Goal: Task Accomplishment & Management: Manage account settings

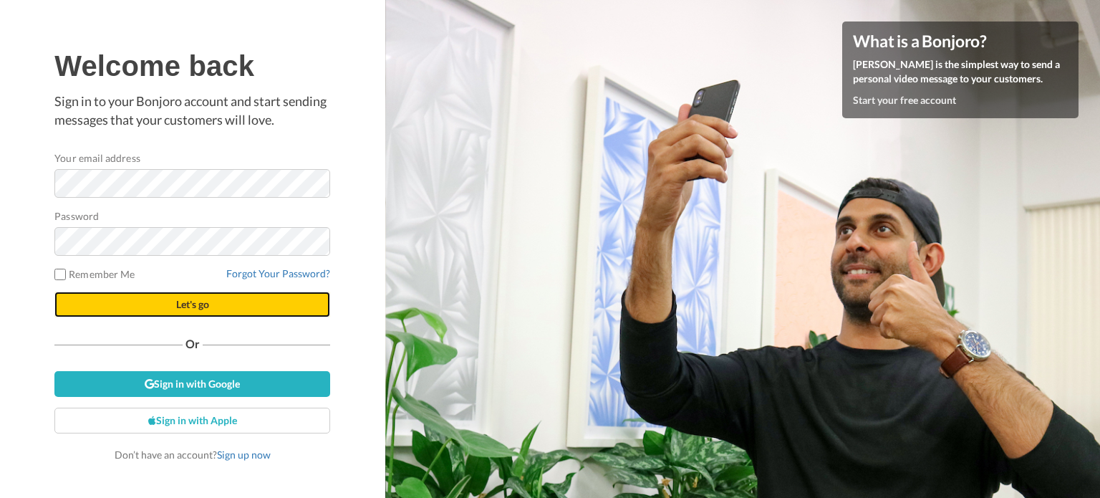
click at [172, 312] on button "Let's go" at bounding box center [192, 304] width 276 height 26
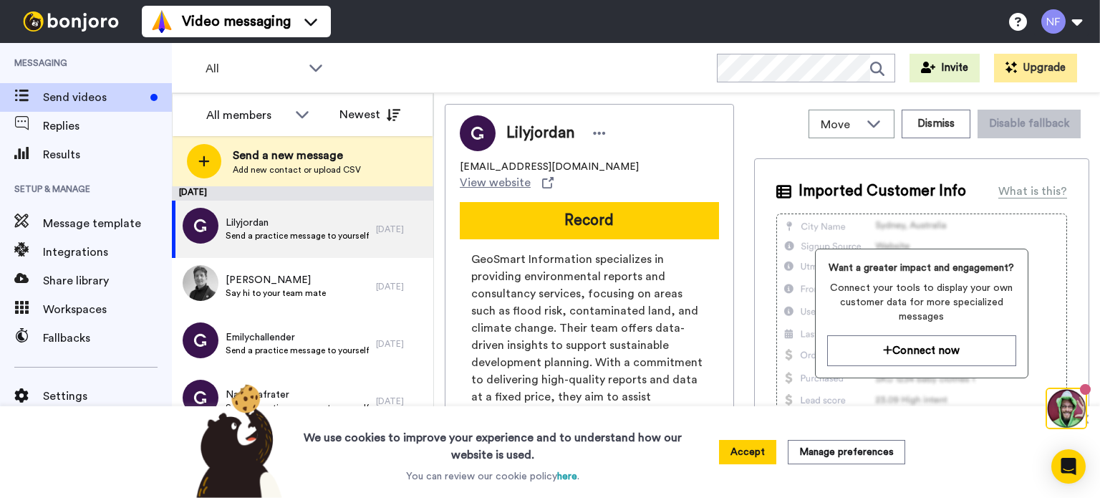
click at [753, 446] on button "Accept" at bounding box center [747, 452] width 57 height 24
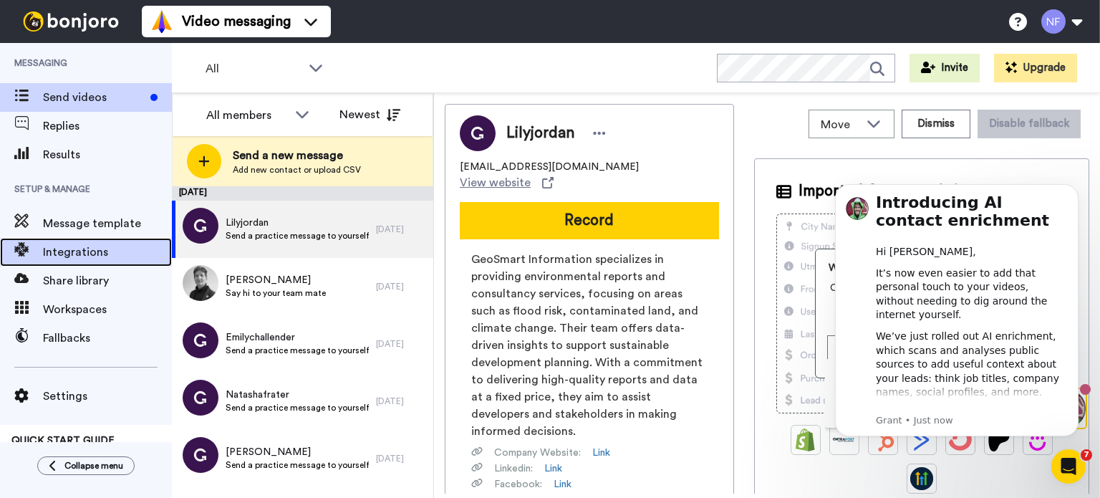
click at [102, 256] on span "Integrations" at bounding box center [107, 251] width 129 height 17
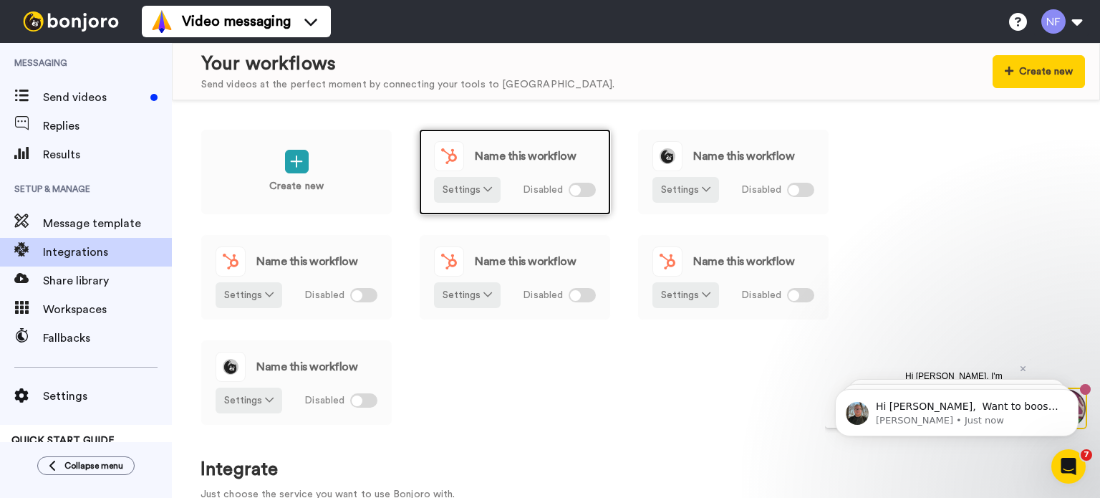
click at [501, 165] on div "Name this workflow" at bounding box center [515, 156] width 162 height 30
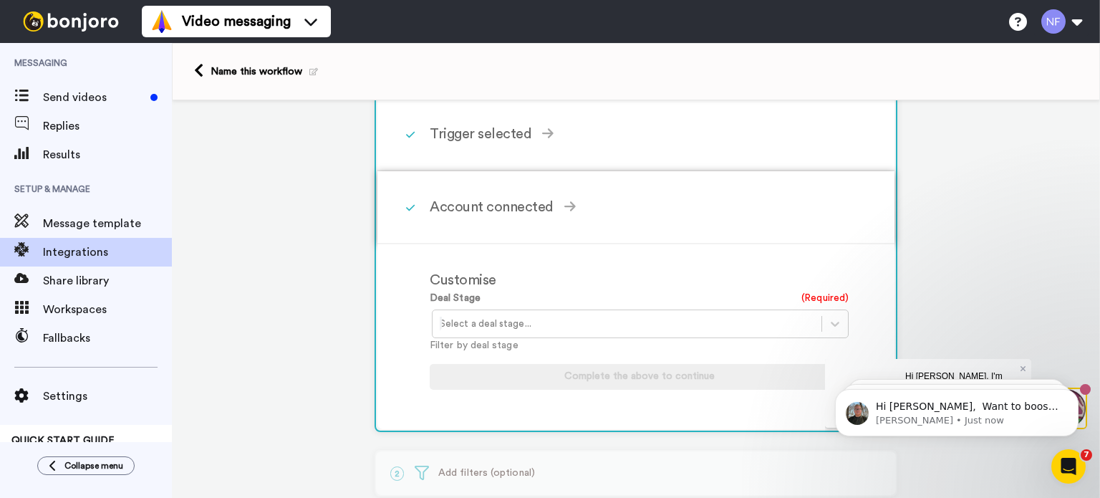
scroll to position [215, 0]
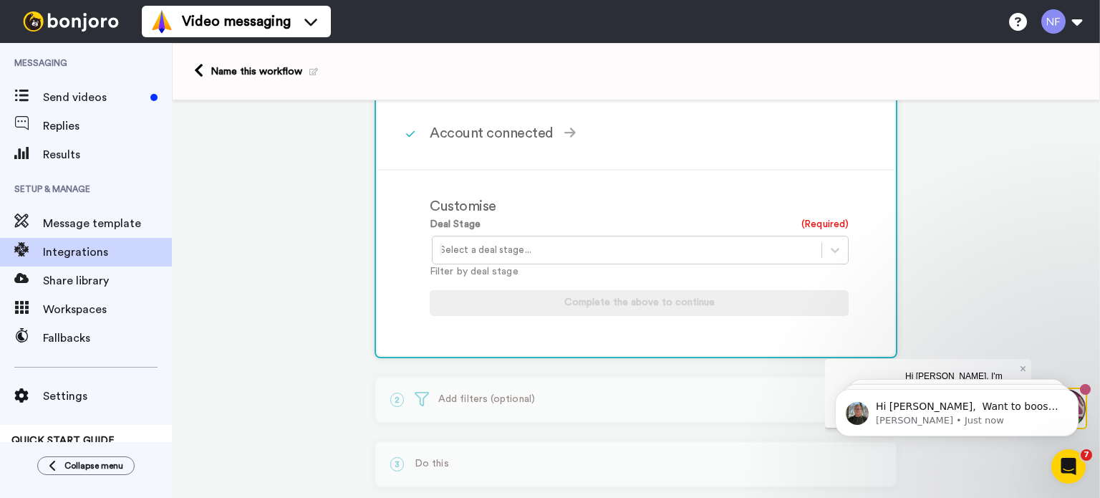
click at [689, 249] on div at bounding box center [627, 249] width 374 height 17
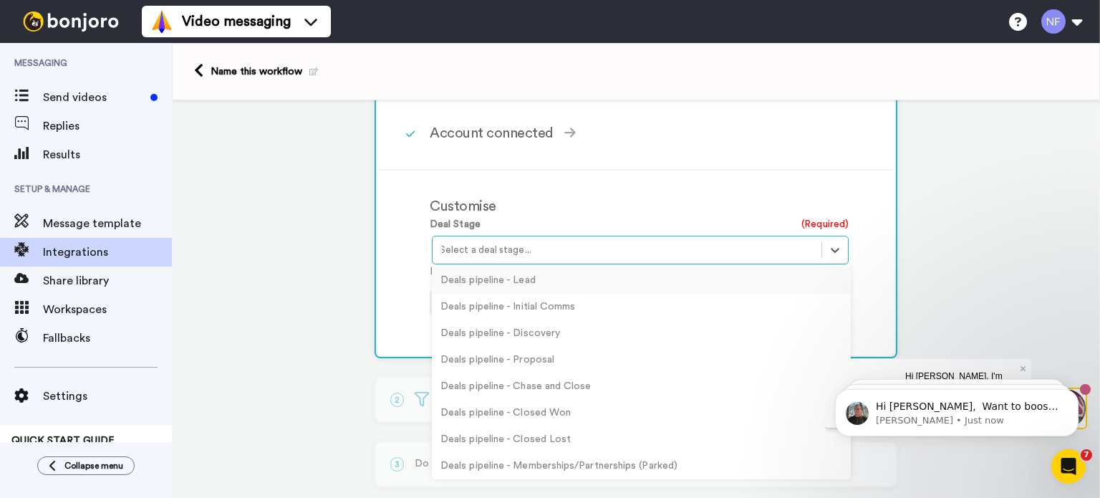
click at [677, 277] on div "Deals pipeline - Lead" at bounding box center [641, 280] width 419 height 26
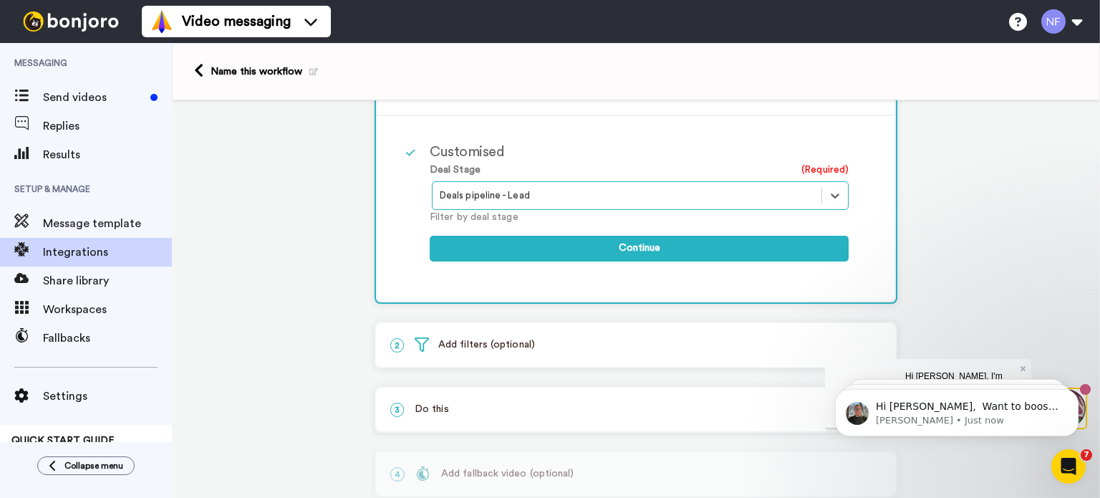
scroll to position [286, 0]
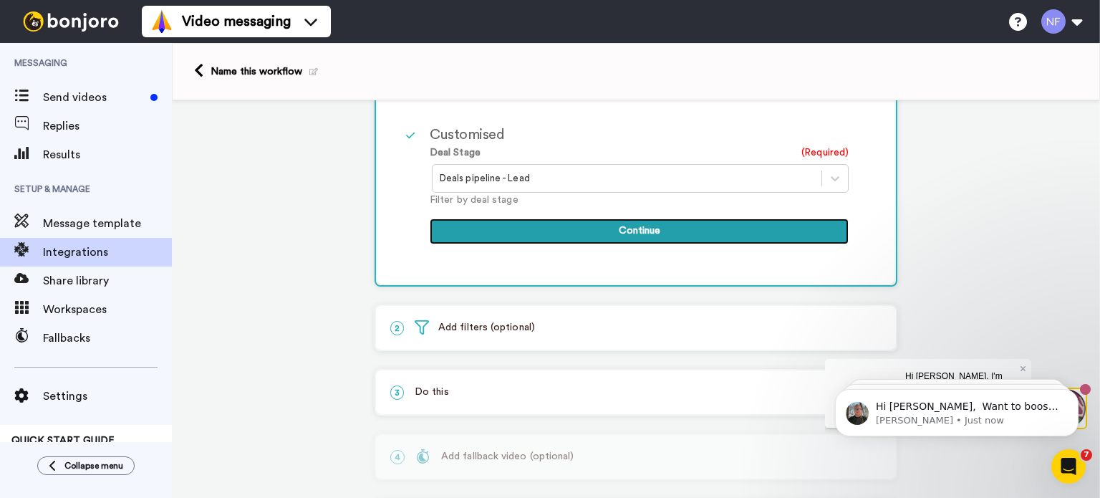
drag, startPoint x: 698, startPoint y: 227, endPoint x: 700, endPoint y: 185, distance: 41.6
click at [700, 185] on div "Deal Stage (Required) Deals pipeline - Lead Filter by deal stage Continue" at bounding box center [639, 201] width 419 height 113
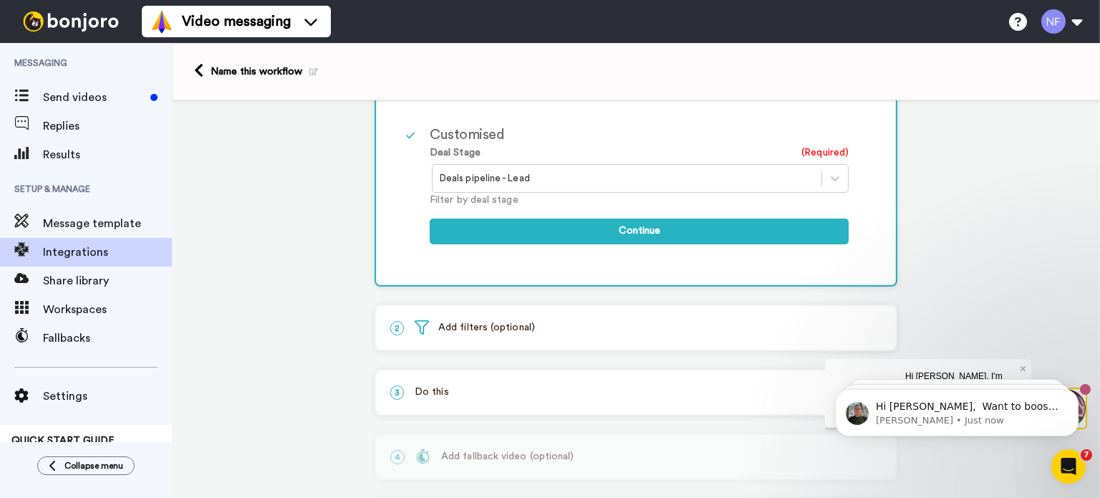
click at [700, 185] on div at bounding box center [627, 178] width 374 height 17
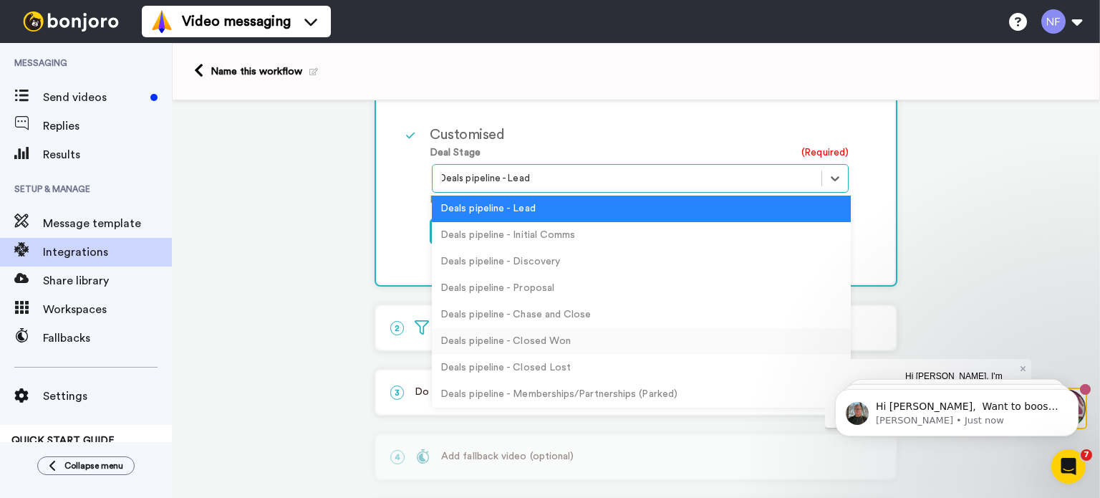
click at [682, 333] on div "Deals pipeline - Closed Won" at bounding box center [641, 341] width 419 height 26
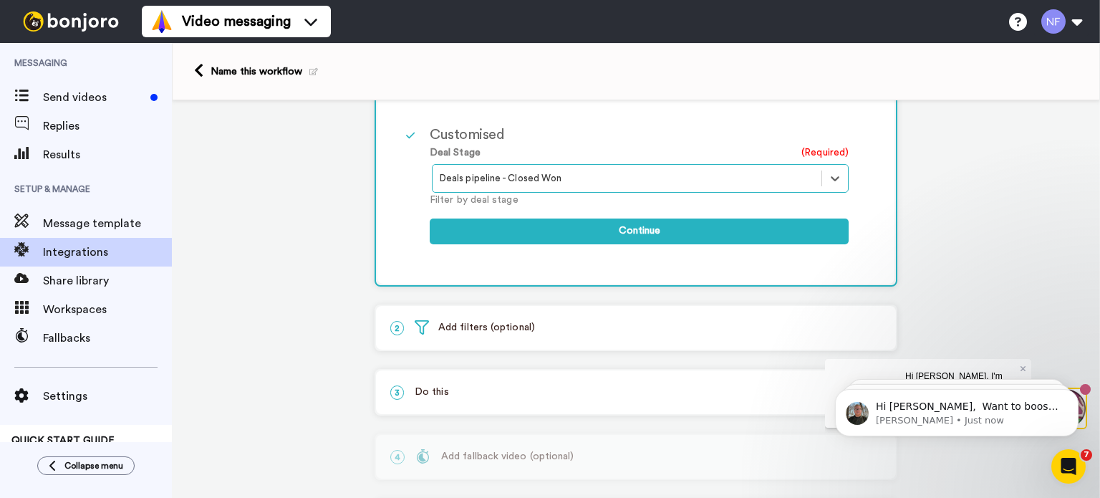
click at [700, 181] on div at bounding box center [627, 178] width 374 height 17
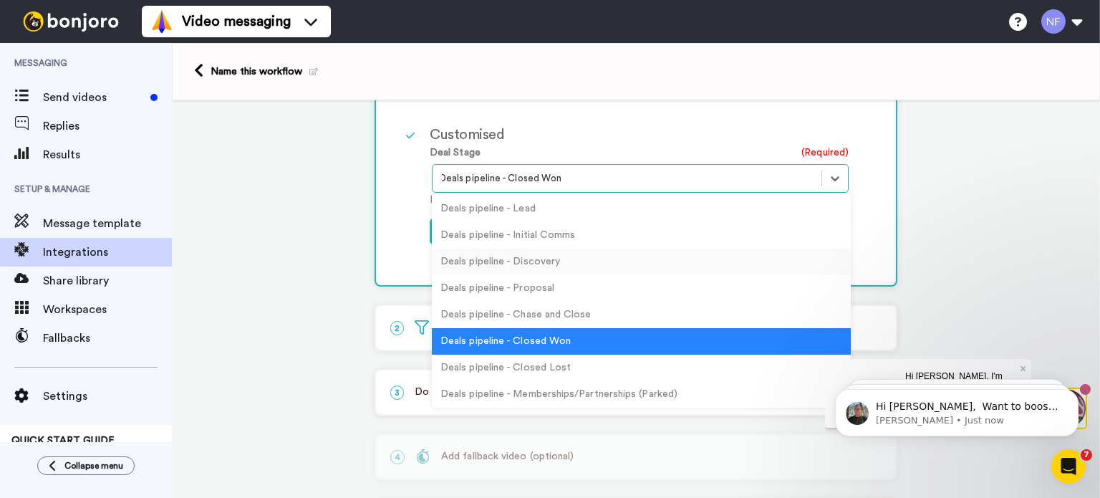
click at [673, 266] on div "Deals pipeline - Discovery" at bounding box center [641, 261] width 419 height 26
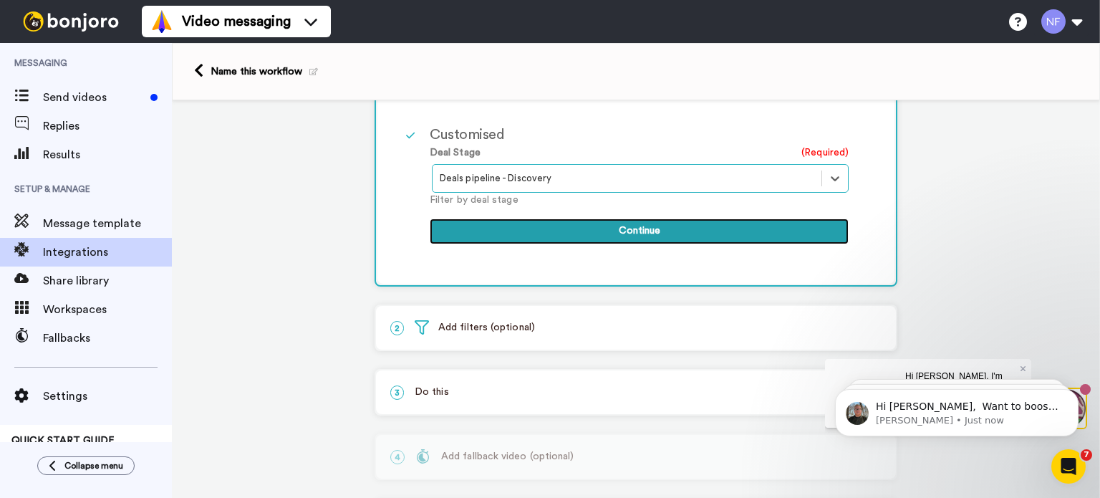
click at [677, 233] on button "Continue" at bounding box center [639, 231] width 419 height 26
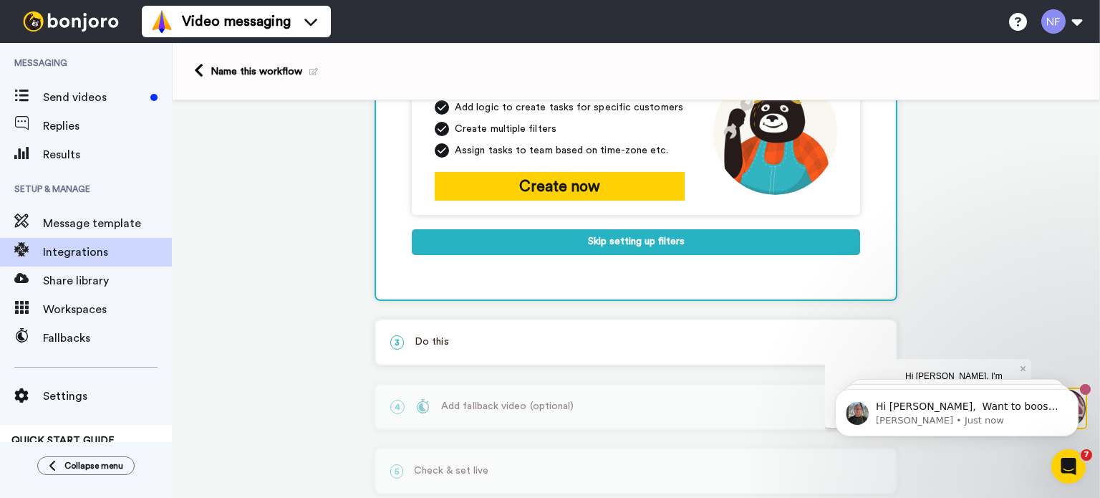
scroll to position [70, 0]
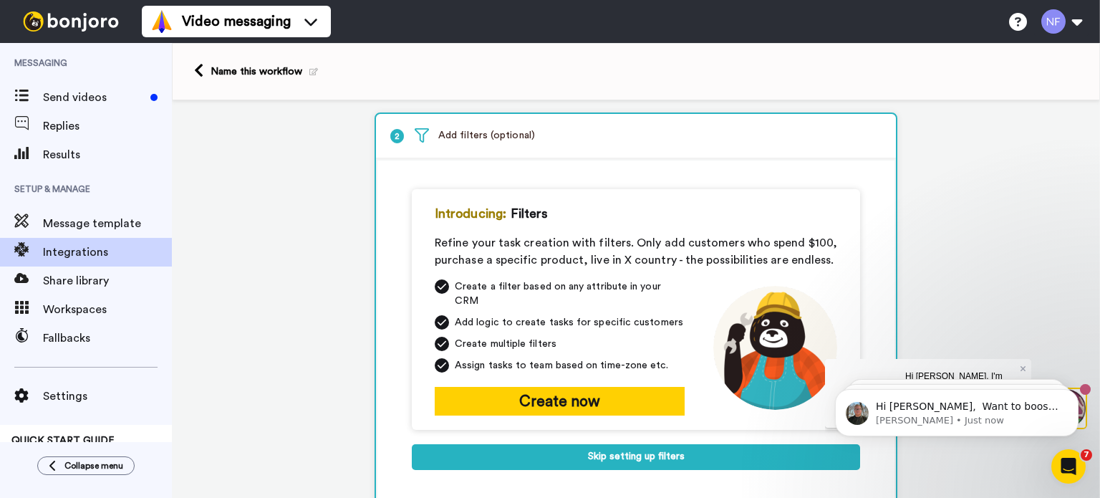
drag, startPoint x: 649, startPoint y: 271, endPoint x: 633, endPoint y: 278, distance: 17.0
click at [627, 279] on span "Create a filter based on any attribute in your CRM" at bounding box center [570, 293] width 230 height 29
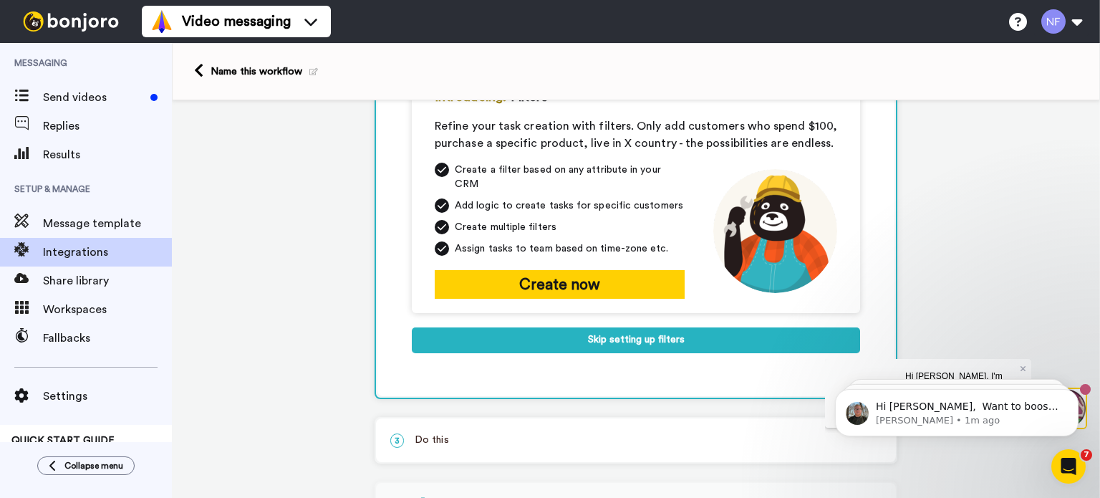
scroll to position [285, 0]
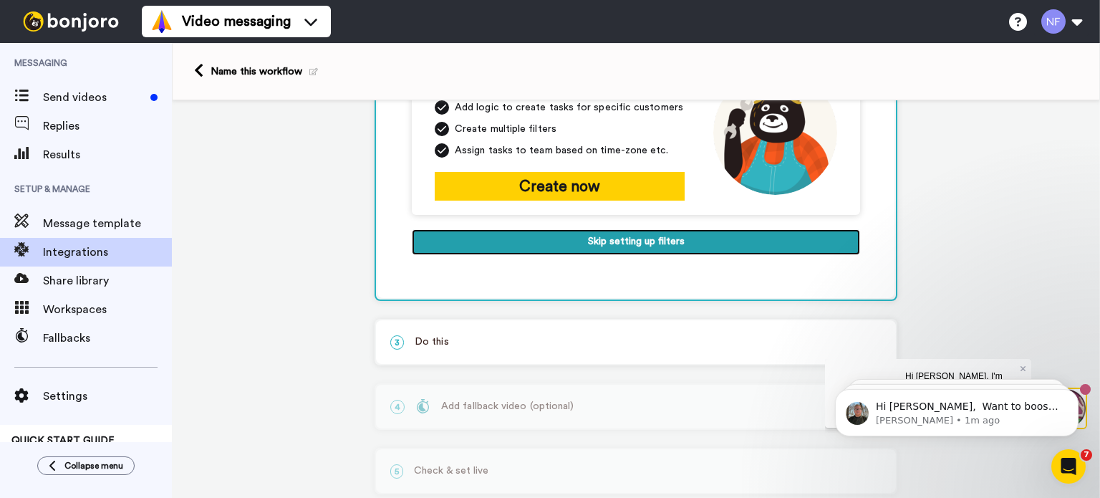
click at [689, 235] on button "Skip setting up filters" at bounding box center [636, 242] width 448 height 26
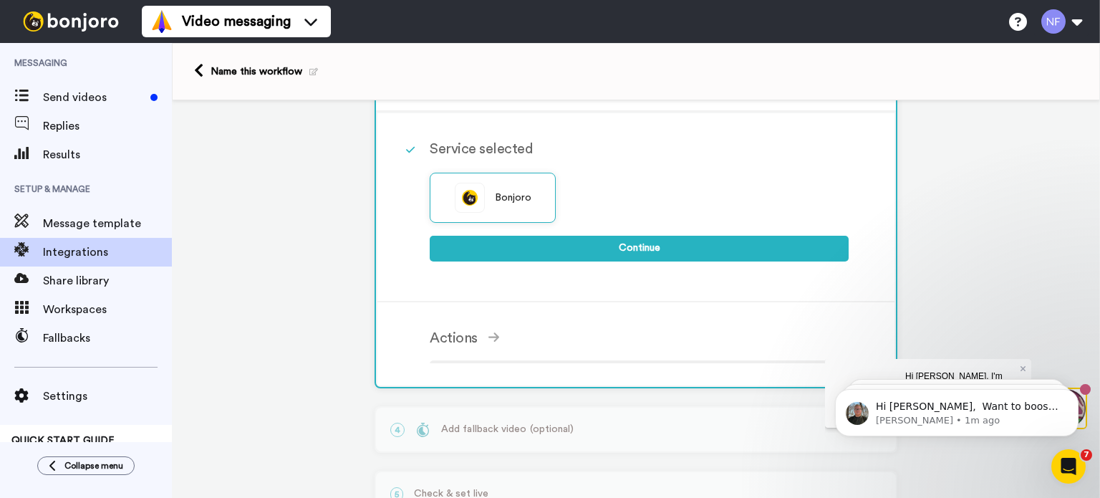
scroll to position [138, 0]
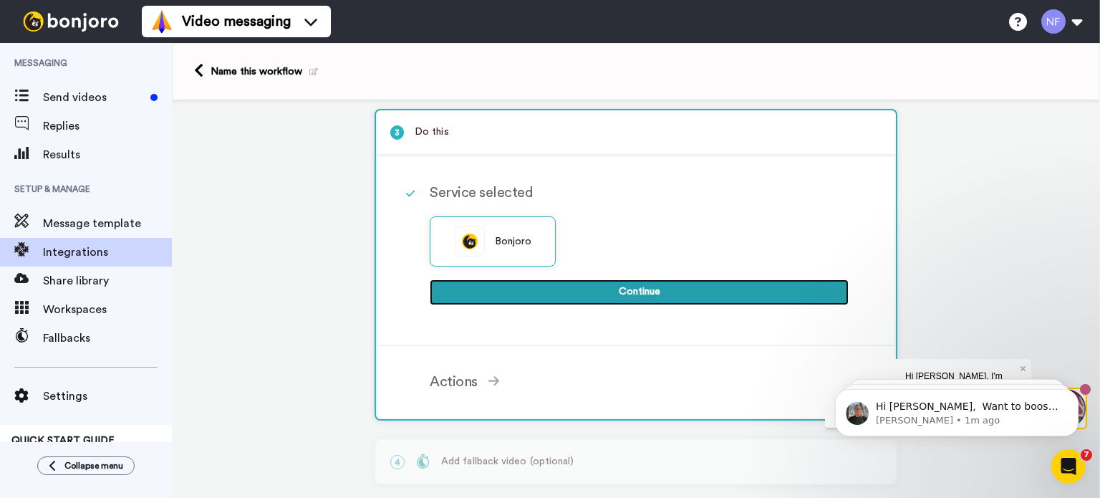
click at [657, 297] on button "Continue" at bounding box center [639, 292] width 419 height 26
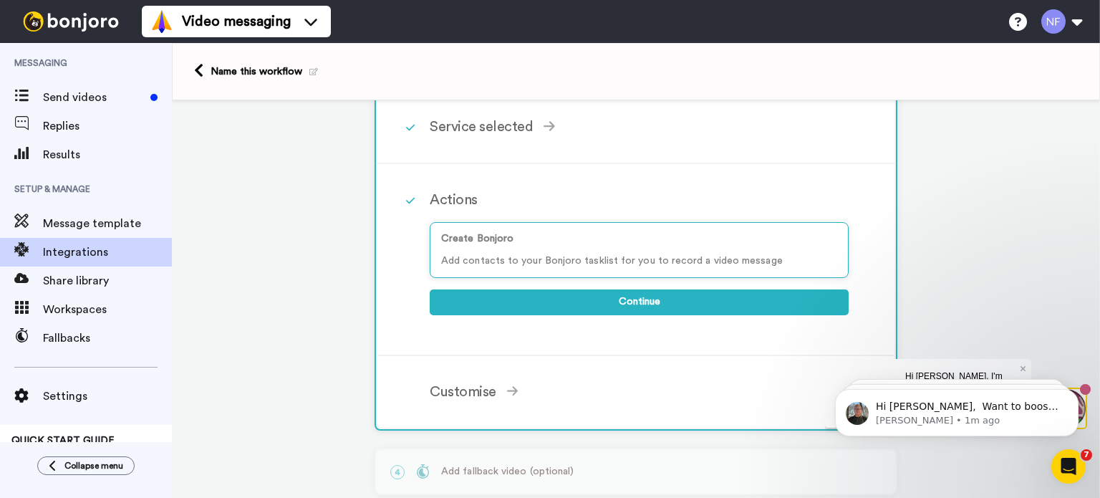
scroll to position [281, 0]
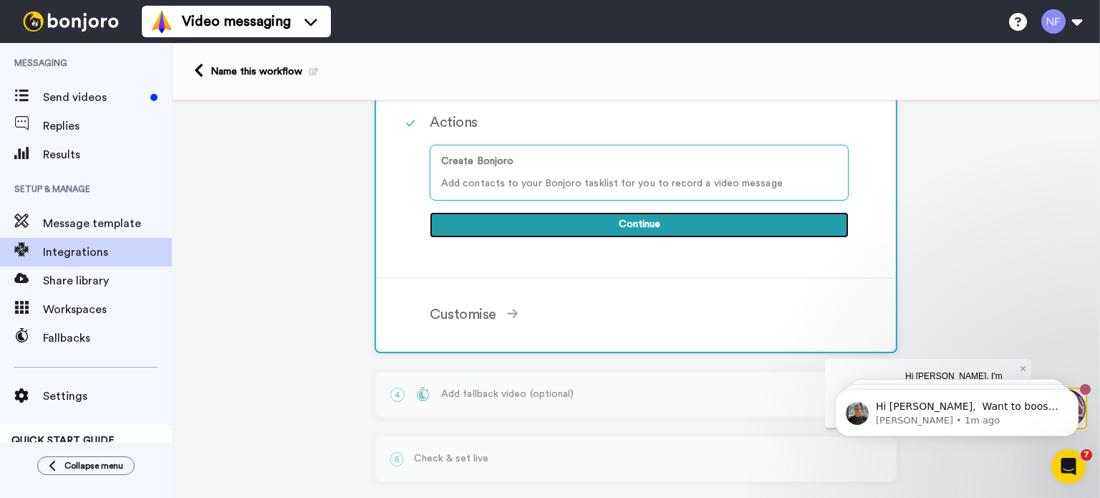
click at [654, 224] on button "Continue" at bounding box center [639, 225] width 419 height 26
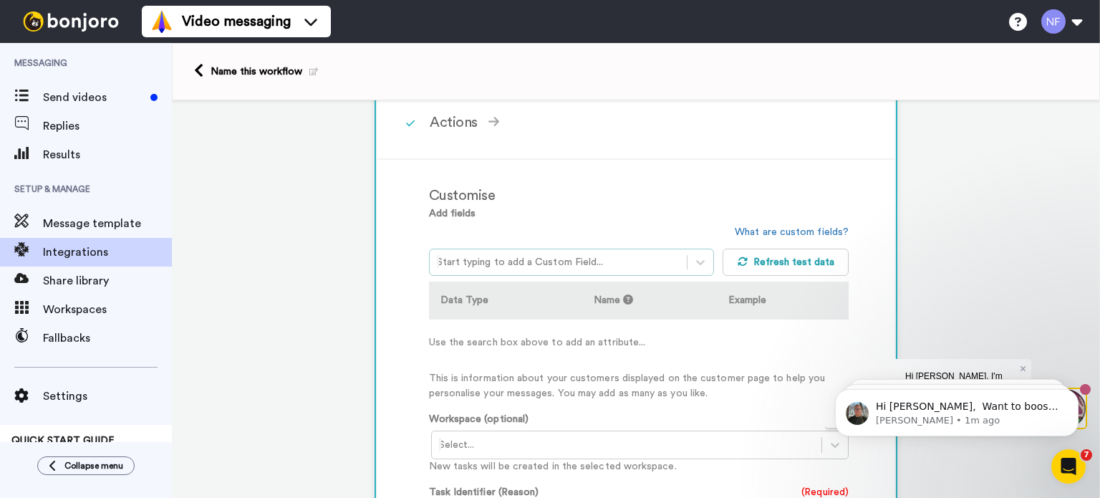
drag, startPoint x: 616, startPoint y: 253, endPoint x: 596, endPoint y: 270, distance: 26.4
click at [596, 270] on div "Start typing to add a Custom Field..." at bounding box center [559, 262] width 258 height 23
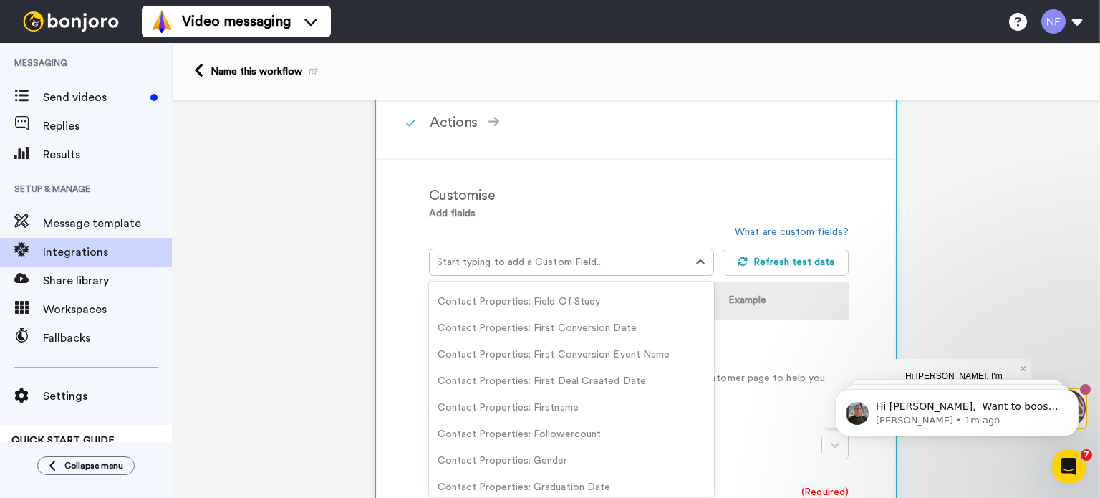
scroll to position [788, 0]
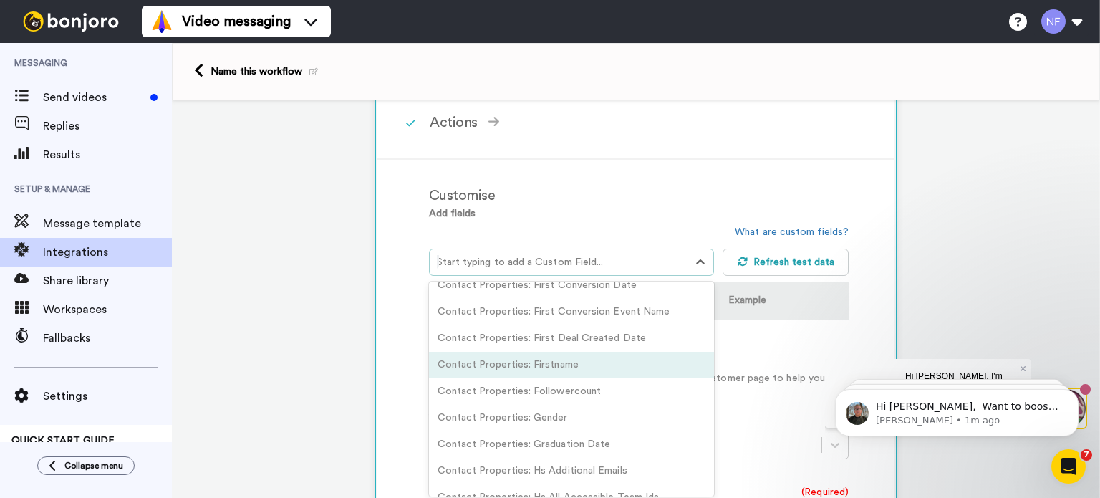
click at [585, 367] on div "Contact Properties: Firstname" at bounding box center [572, 365] width 286 height 26
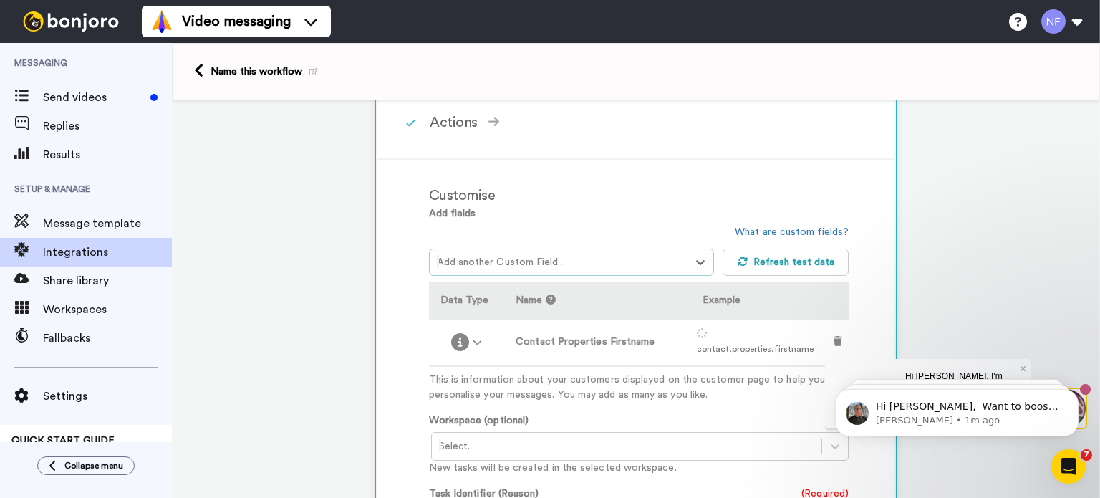
scroll to position [353, 0]
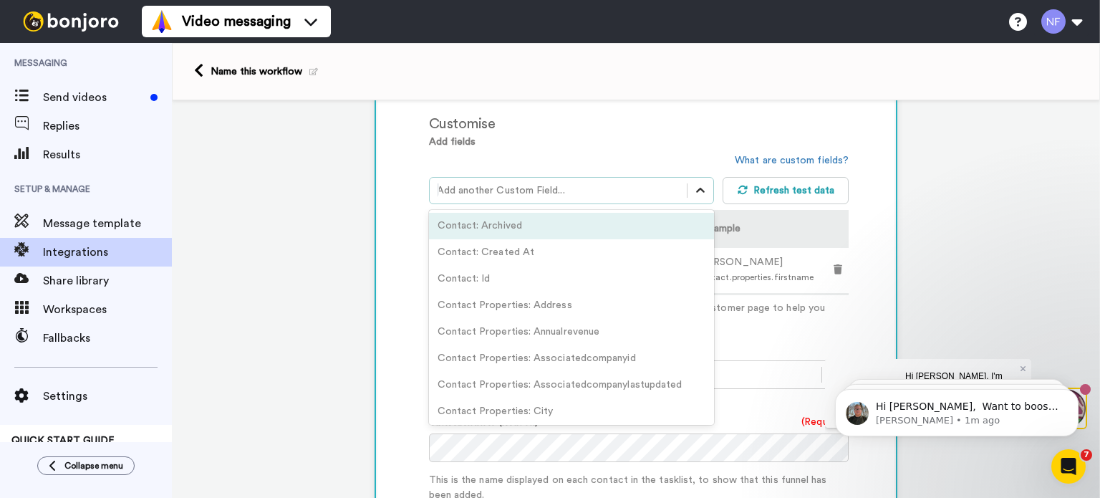
click at [693, 191] on icon at bounding box center [700, 190] width 14 height 14
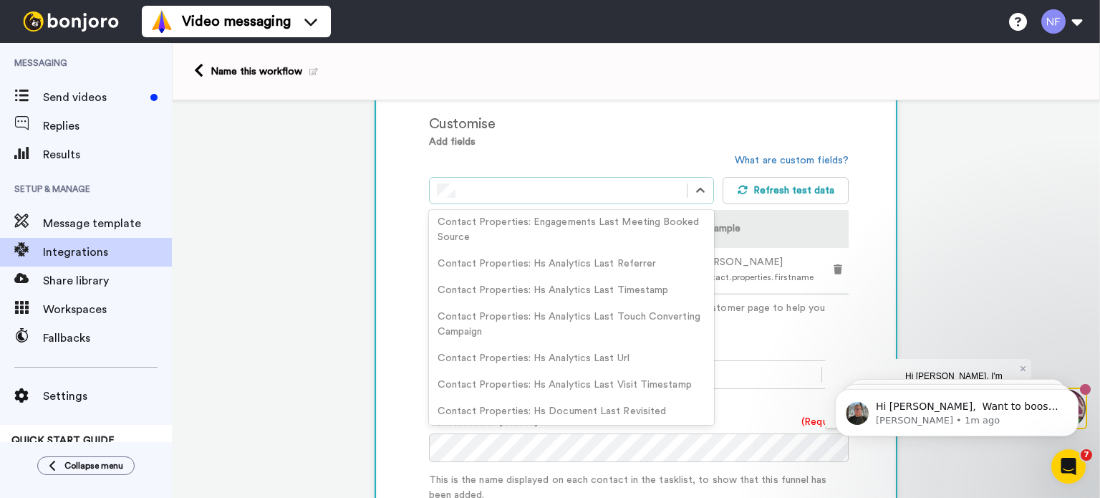
scroll to position [113, 0]
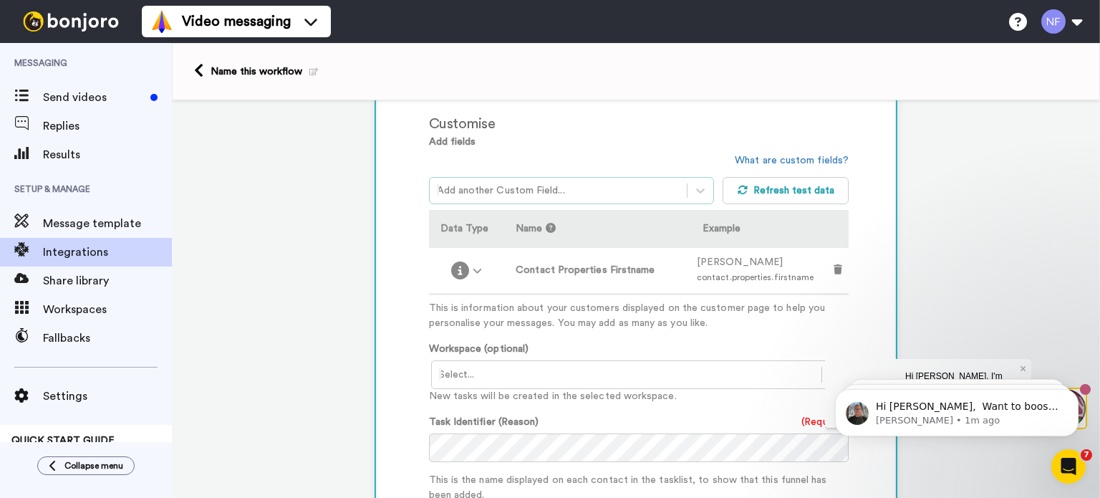
drag, startPoint x: 571, startPoint y: 283, endPoint x: 487, endPoint y: 175, distance: 136.6
click at [487, 177] on div "Add another Custom Field..." at bounding box center [572, 190] width 286 height 27
click at [567, 220] on div "Contact Properties: Lastname" at bounding box center [572, 226] width 286 height 26
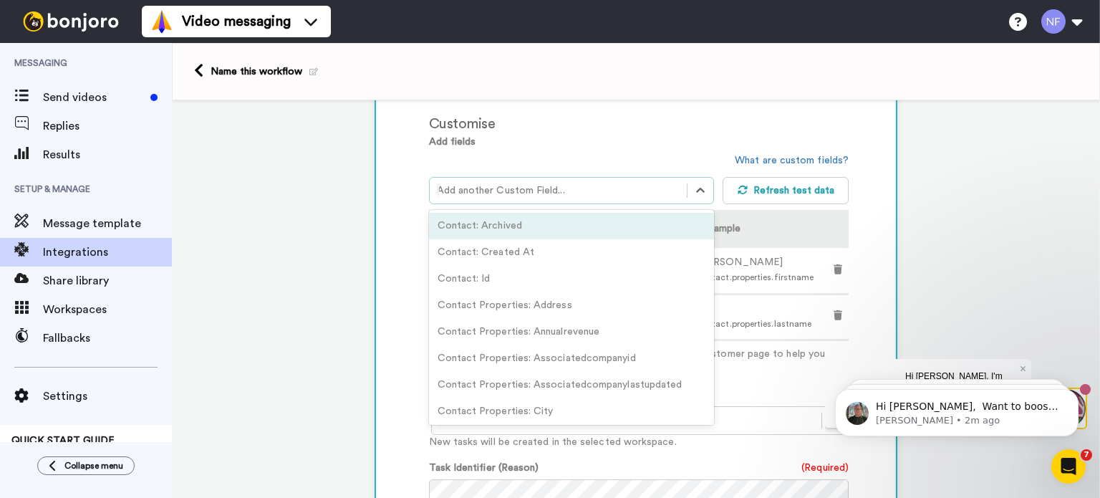
click at [596, 191] on div at bounding box center [558, 190] width 243 height 17
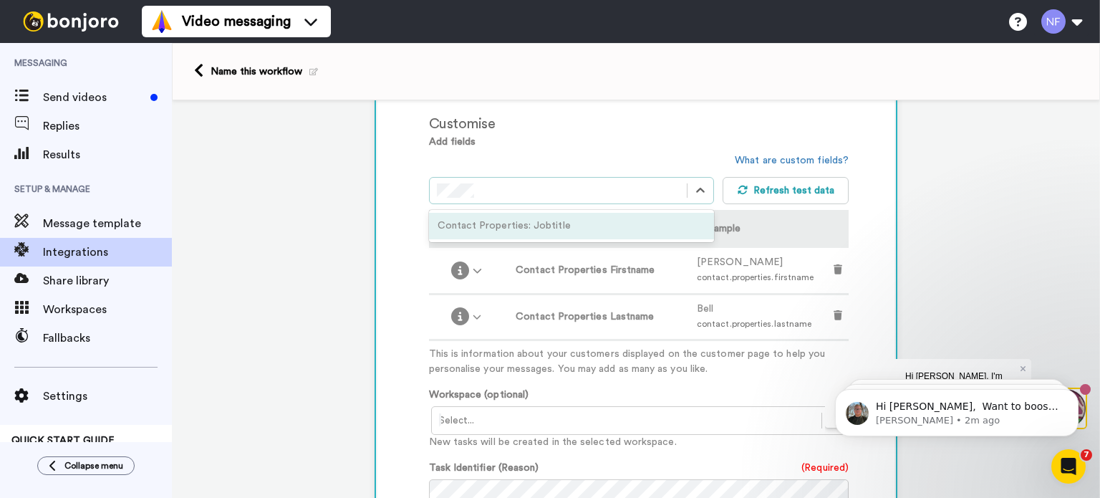
click at [584, 216] on div "Contact Properties: Jobtitle" at bounding box center [572, 226] width 286 height 26
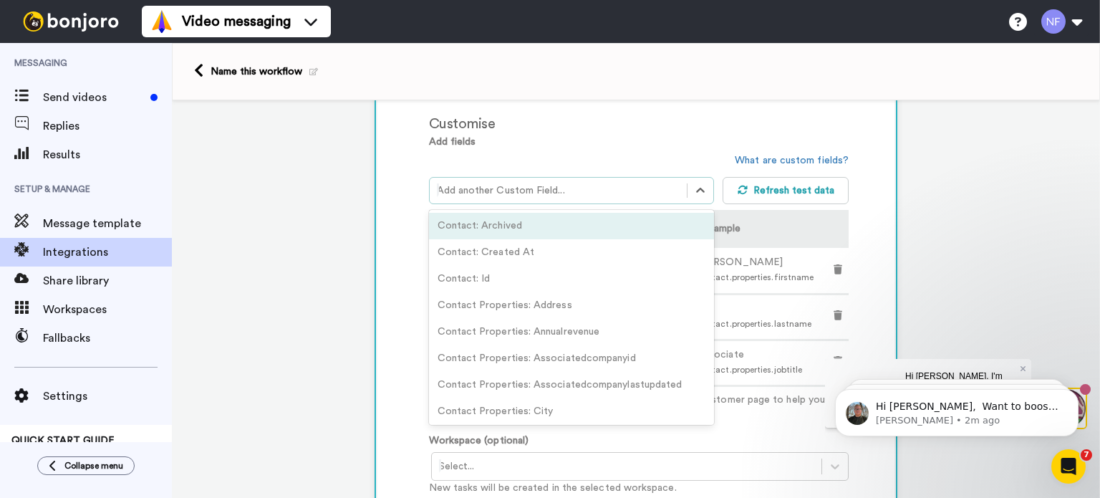
click at [573, 183] on div at bounding box center [558, 190] width 243 height 17
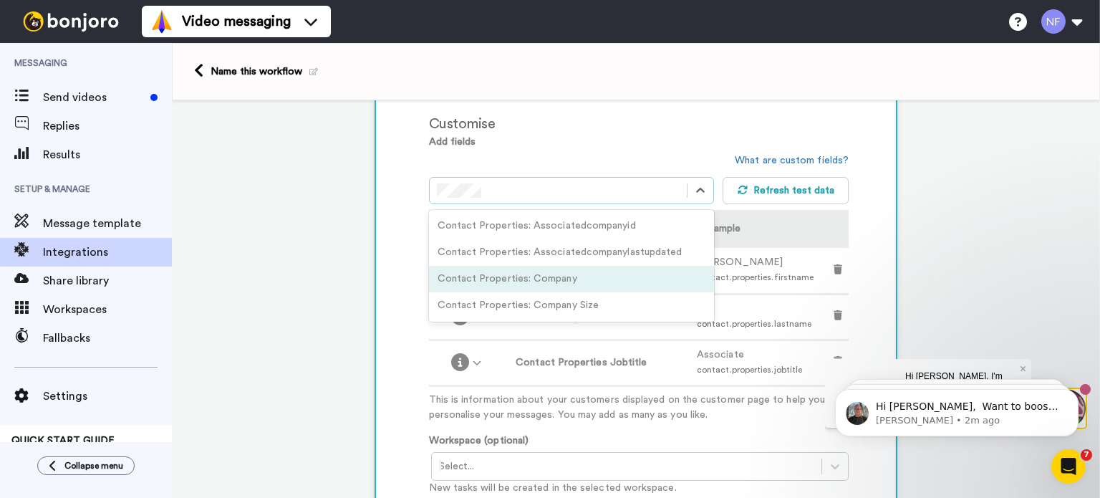
click at [634, 276] on div "Contact Properties: Company" at bounding box center [572, 279] width 286 height 26
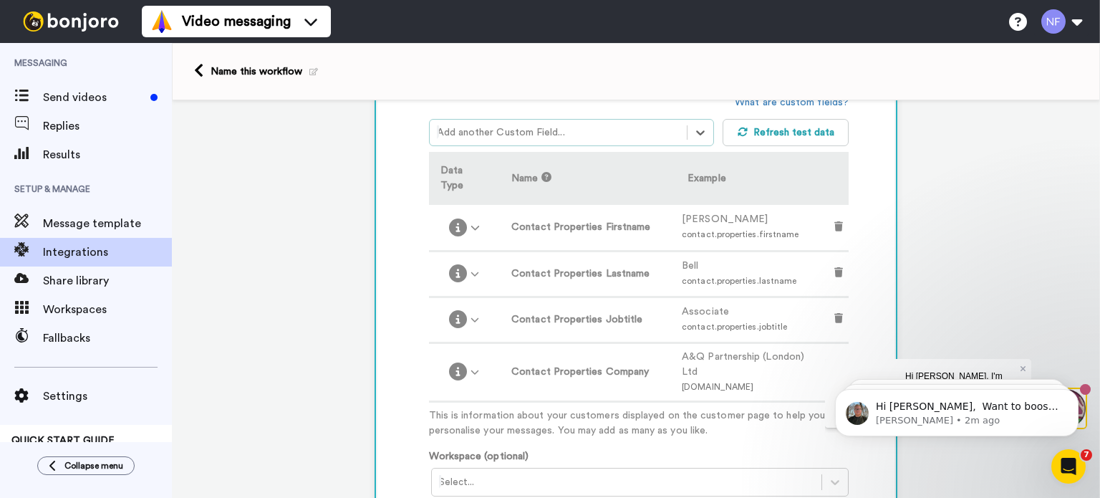
scroll to position [496, 0]
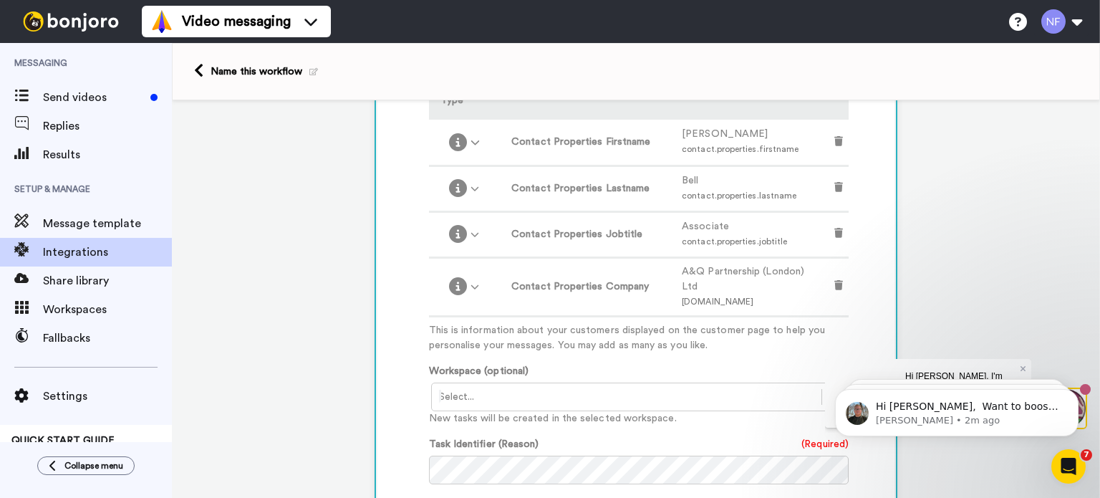
click at [548, 388] on div at bounding box center [627, 396] width 376 height 17
click at [589, 330] on div "Add fields option Contact Properties: Company, selected. Select is focused ,typ…" at bounding box center [639, 356] width 420 height 730
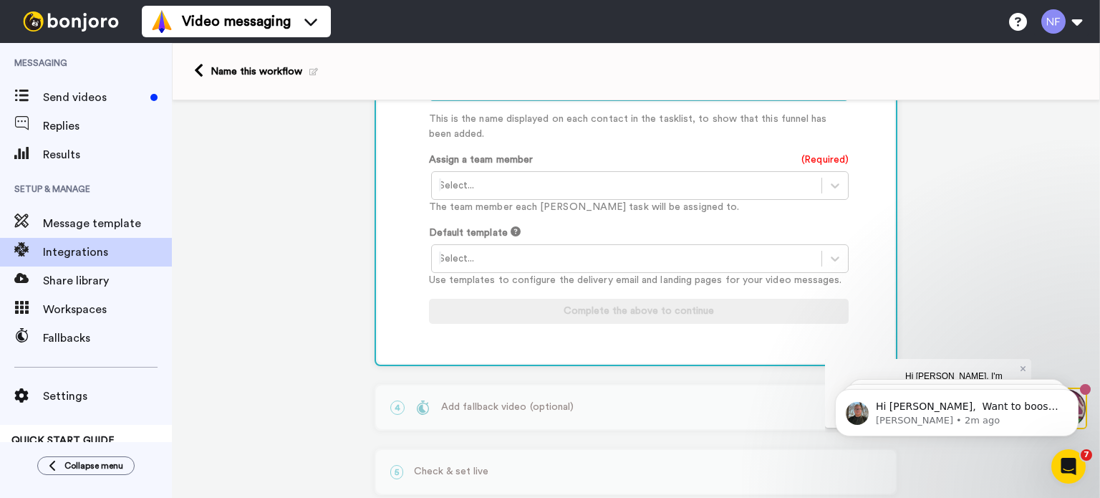
scroll to position [808, 0]
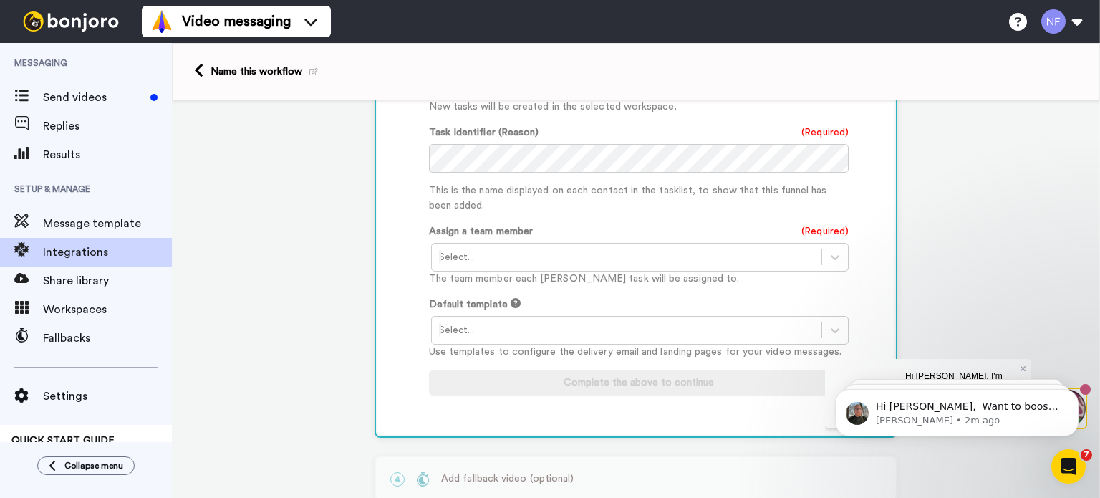
click at [575, 248] on div at bounding box center [627, 256] width 376 height 17
click at [587, 224] on div "Assign a team member (Required) Select... The team member each Bonjoro task wil…" at bounding box center [639, 255] width 420 height 62
click at [83, 98] on span "Send videos" at bounding box center [94, 97] width 102 height 17
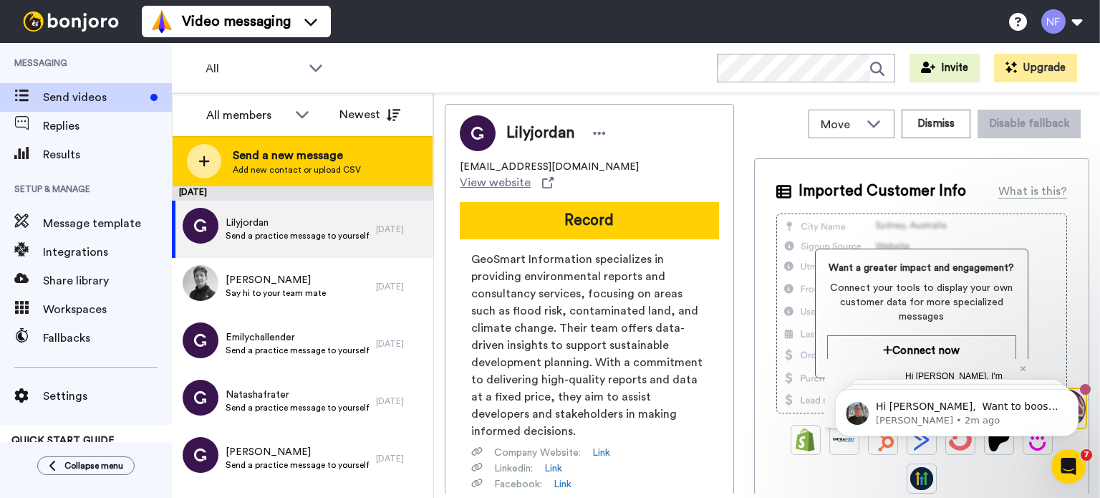
click at [307, 169] on span "Add new contact or upload CSV" at bounding box center [297, 169] width 128 height 11
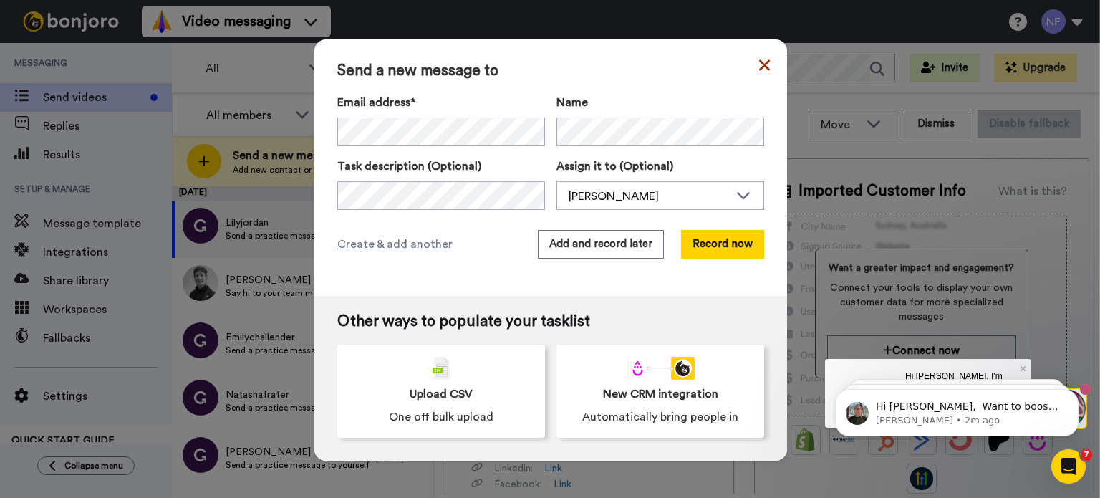
click at [764, 63] on icon at bounding box center [764, 65] width 11 height 17
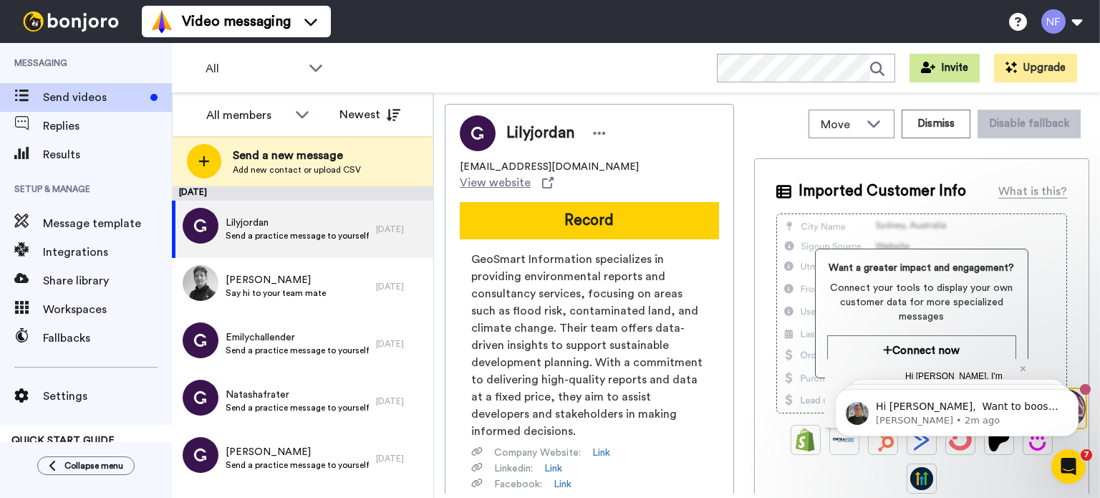
click at [945, 76] on button "Invite" at bounding box center [944, 68] width 70 height 29
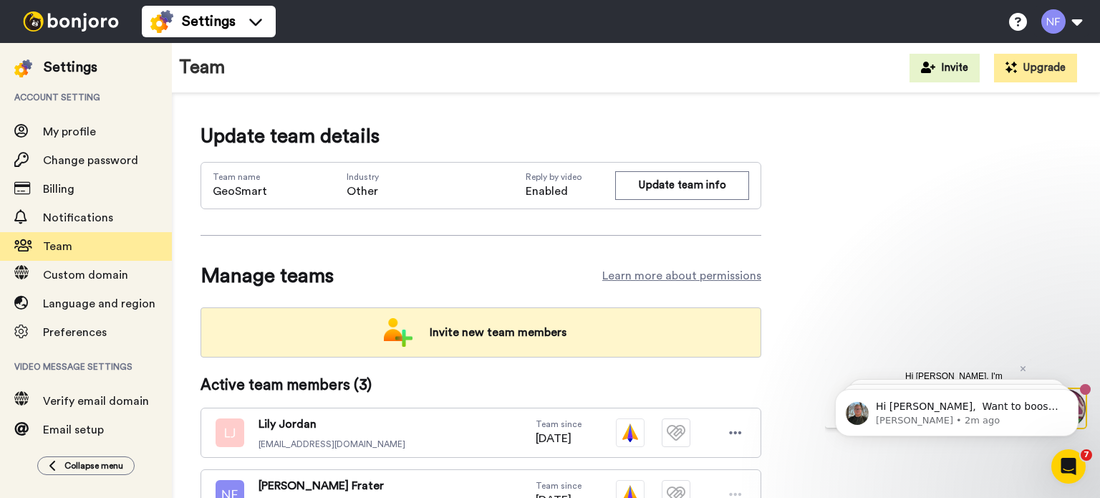
click at [531, 348] on div "Invite new team members" at bounding box center [480, 332] width 561 height 50
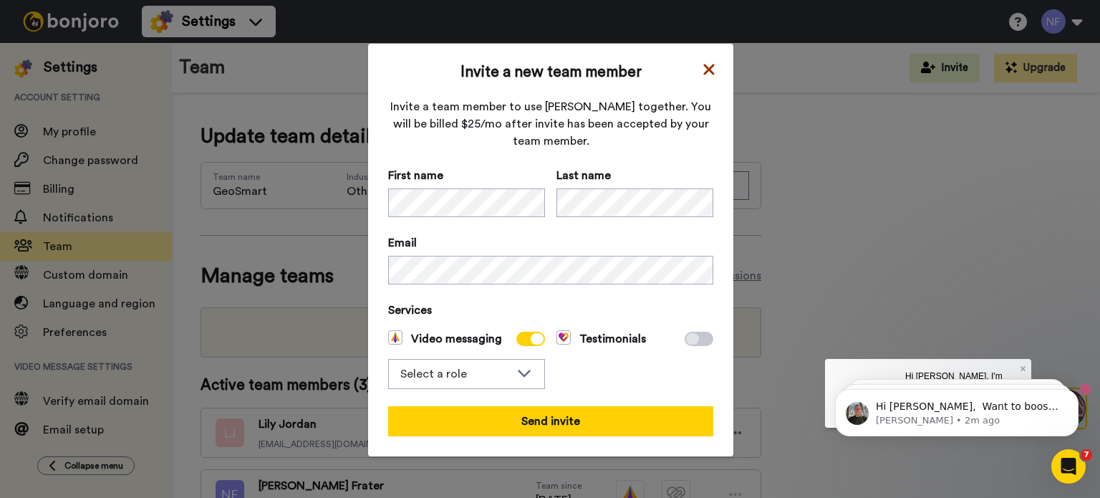
click at [707, 74] on icon at bounding box center [708, 69] width 11 height 11
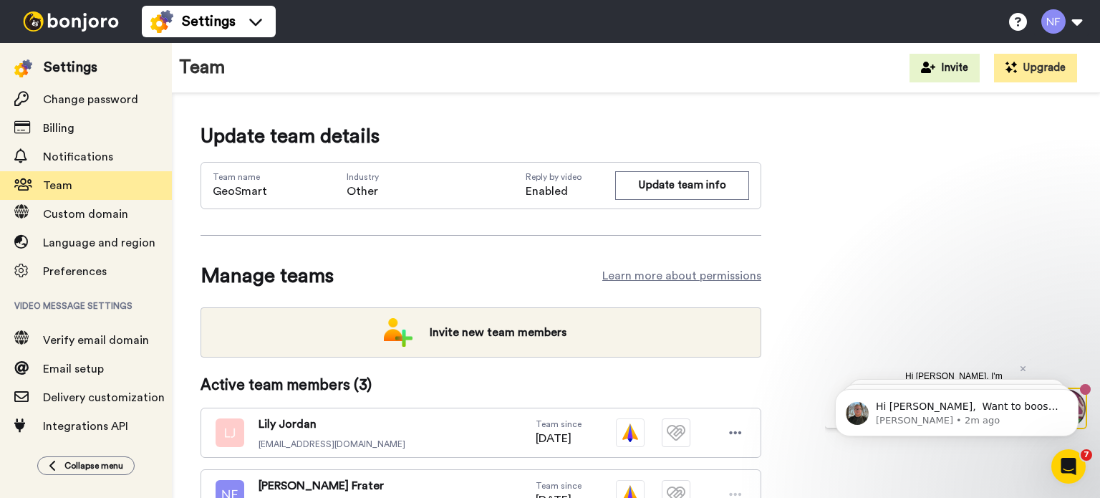
scroll to position [127, 0]
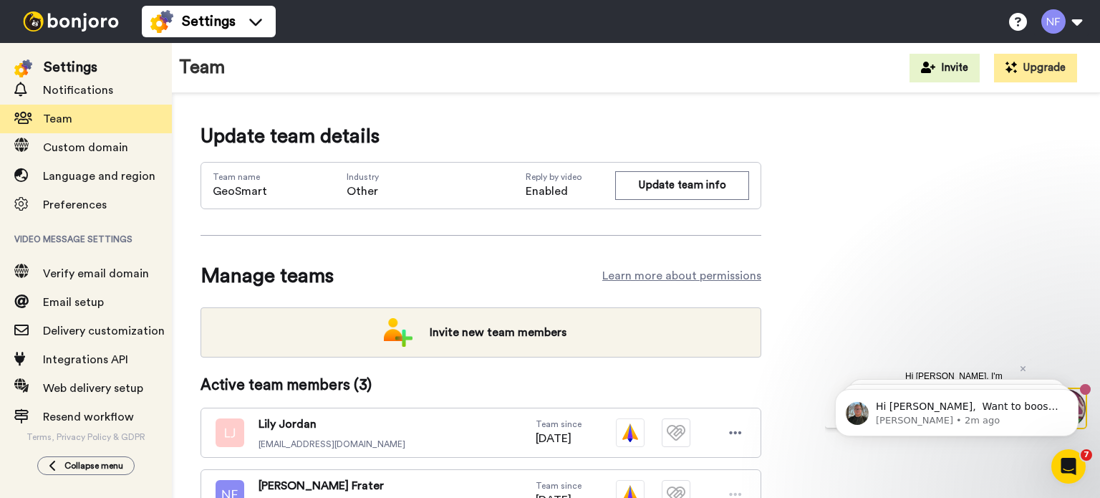
click at [48, 16] on img at bounding box center [70, 21] width 107 height 20
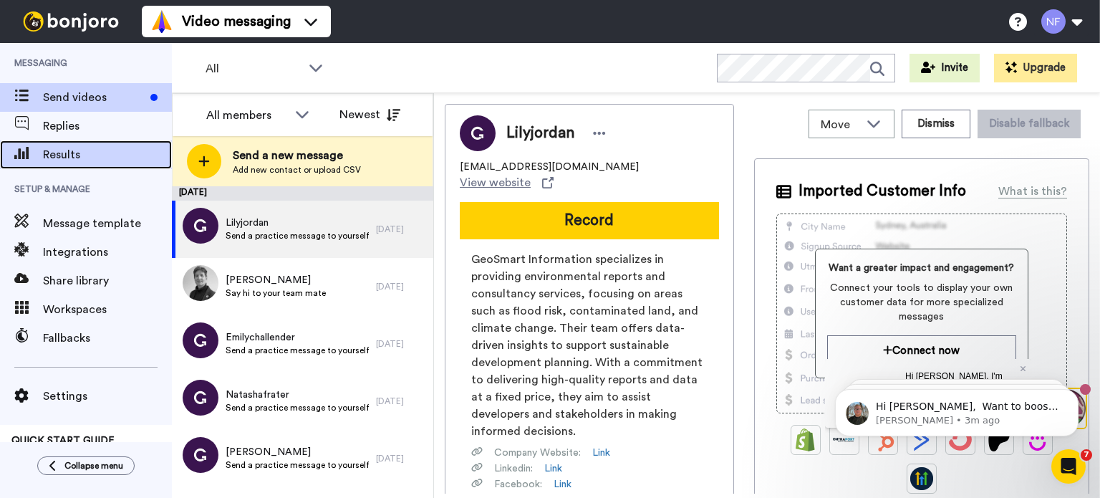
click at [103, 156] on span "Results" at bounding box center [107, 154] width 129 height 17
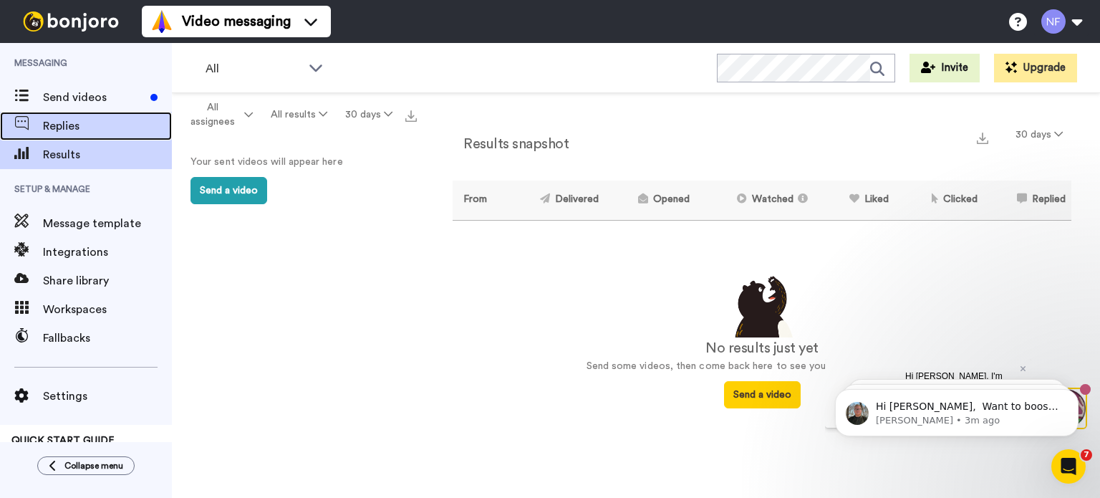
click at [92, 135] on div "Replies" at bounding box center [86, 126] width 172 height 29
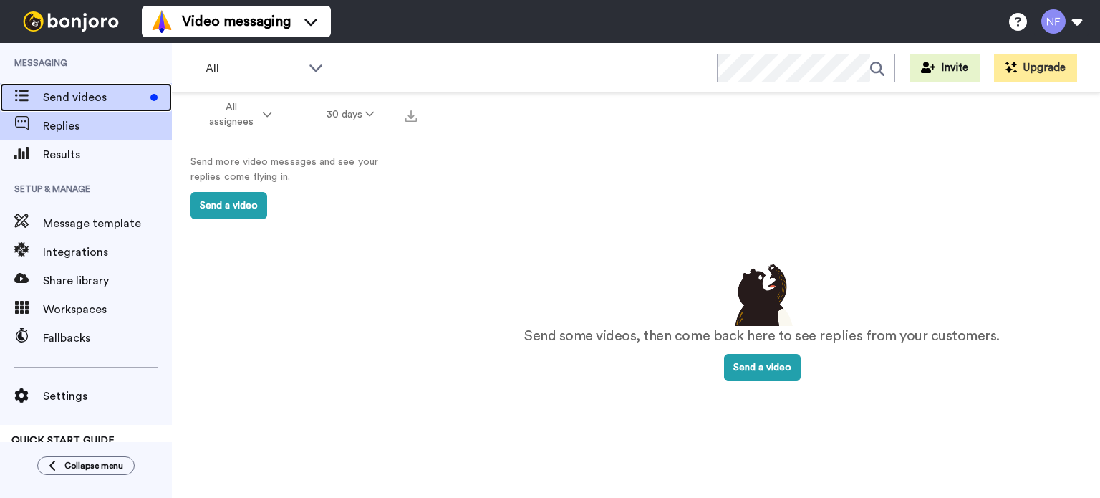
click at [103, 108] on div "Send videos" at bounding box center [86, 97] width 172 height 29
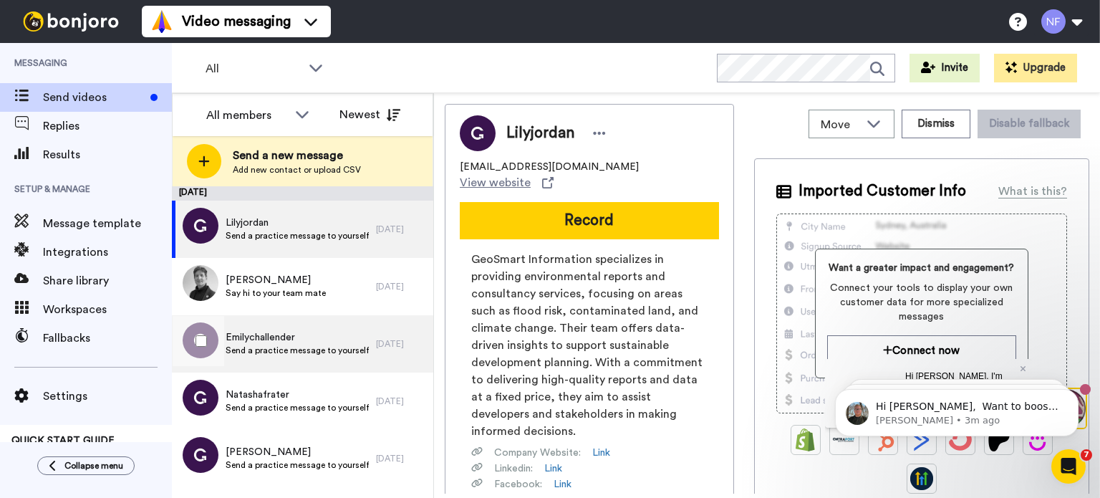
click at [326, 349] on span "Send a practice message to yourself" at bounding box center [297, 349] width 143 height 11
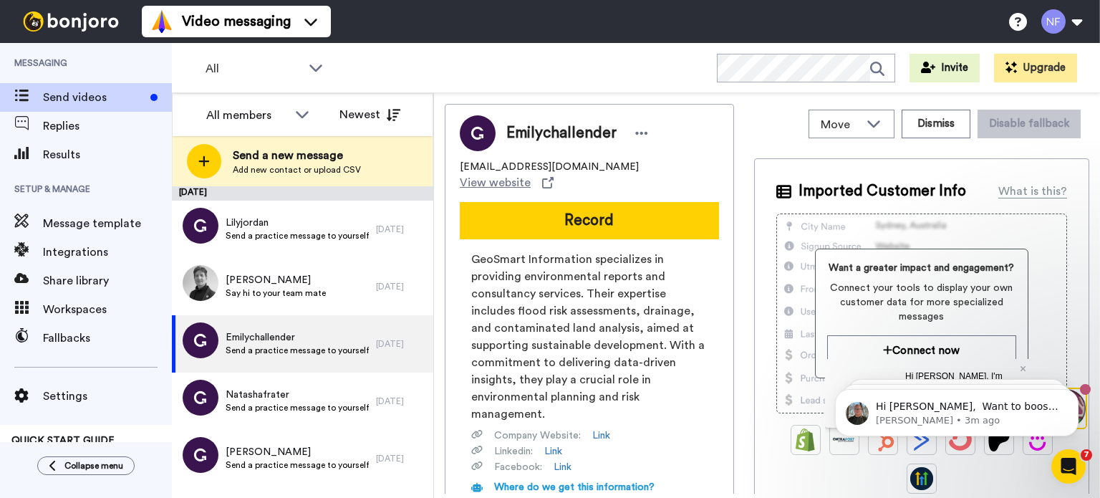
drag, startPoint x: 627, startPoint y: 130, endPoint x: 639, endPoint y: 132, distance: 11.7
click at [627, 130] on div "Emilychallender" at bounding box center [579, 132] width 146 height 21
click at [639, 132] on icon at bounding box center [642, 133] width 12 height 3
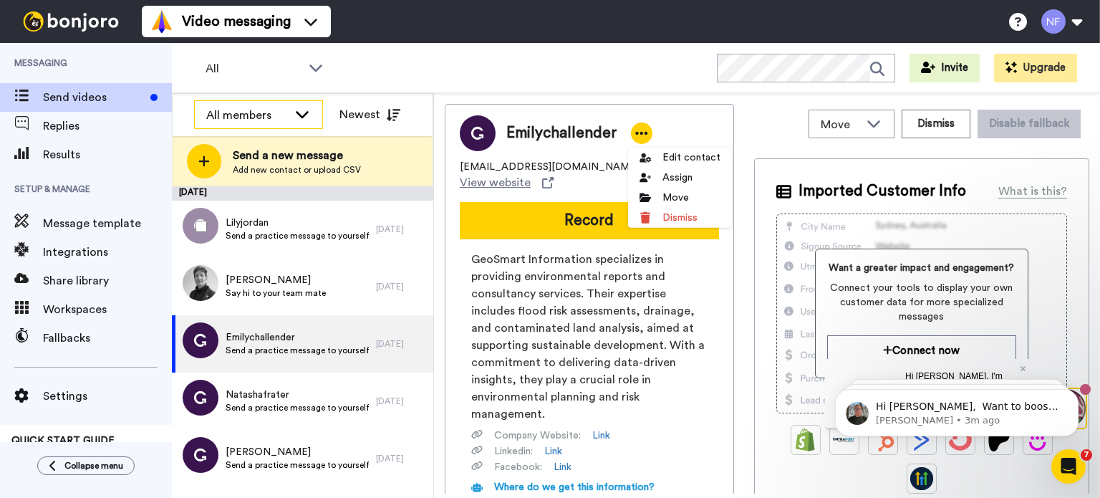
drag, startPoint x: 346, startPoint y: 251, endPoint x: 297, endPoint y: 122, distance: 137.8
click at [298, 122] on div "All members" at bounding box center [258, 115] width 127 height 29
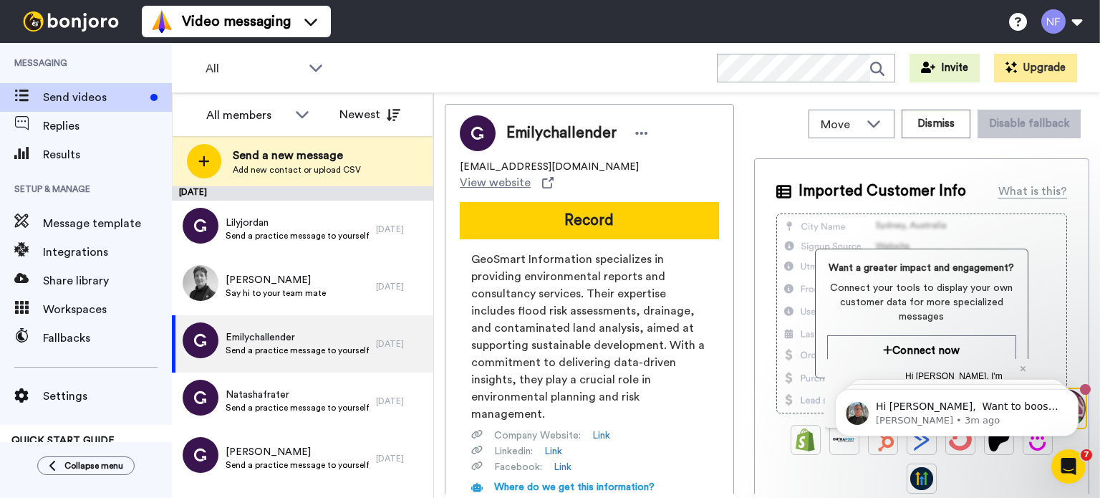
click at [583, 80] on div "All WORKSPACES View all All Default Task List + Add a new workspace Invite Upgr…" at bounding box center [636, 68] width 928 height 50
click at [1064, 24] on button at bounding box center [1061, 22] width 54 height 32
click at [903, 24] on div "Video messaging Switch to Video messaging Testimonials Try me for free! Setting…" at bounding box center [621, 21] width 958 height 43
click at [942, 59] on button "Invite" at bounding box center [944, 68] width 70 height 29
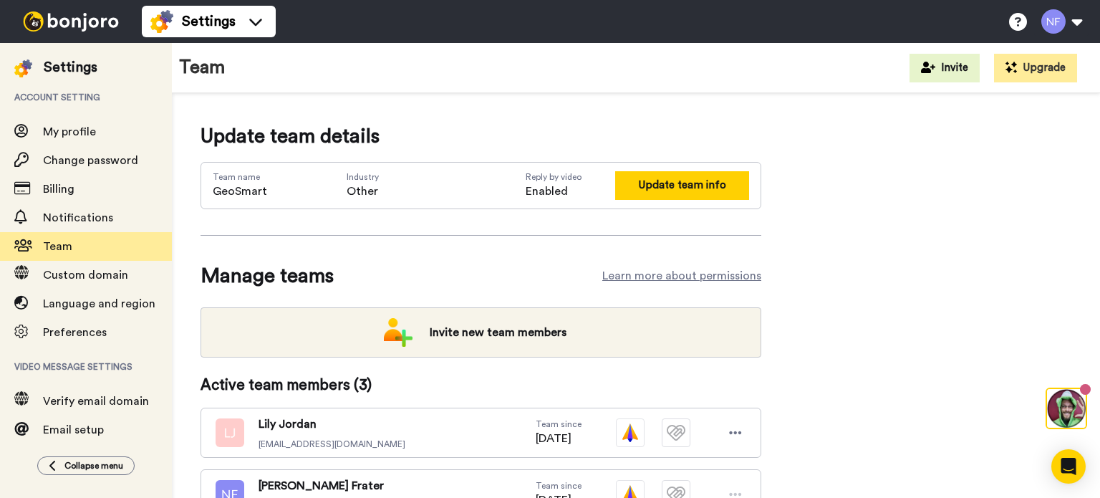
click at [685, 186] on button "Update team info" at bounding box center [682, 185] width 134 height 28
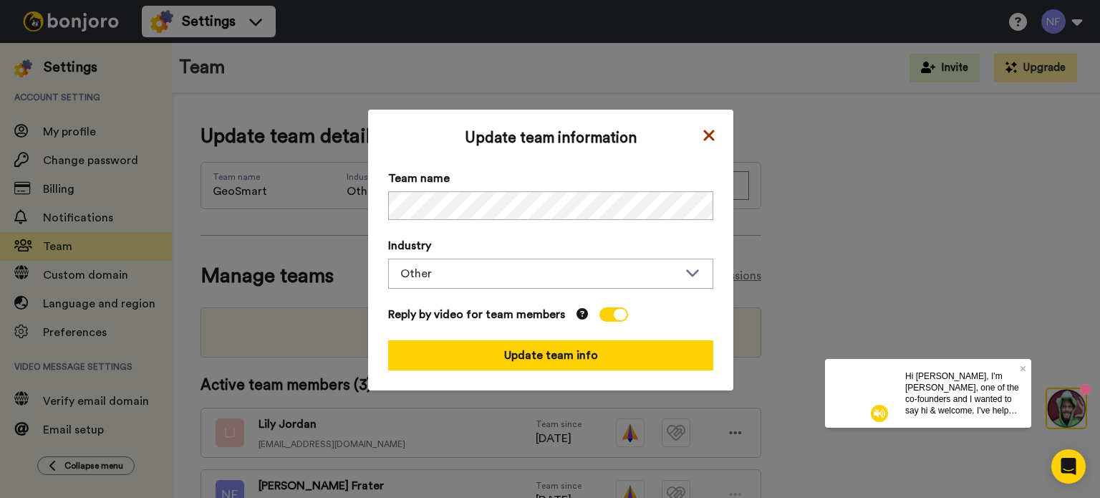
click at [705, 135] on icon at bounding box center [708, 135] width 11 height 11
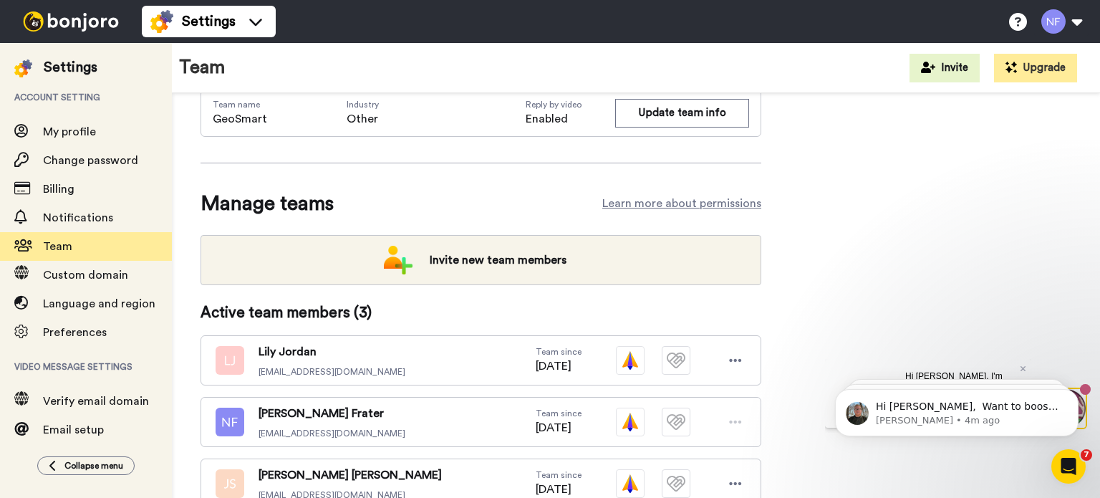
scroll to position [147, 0]
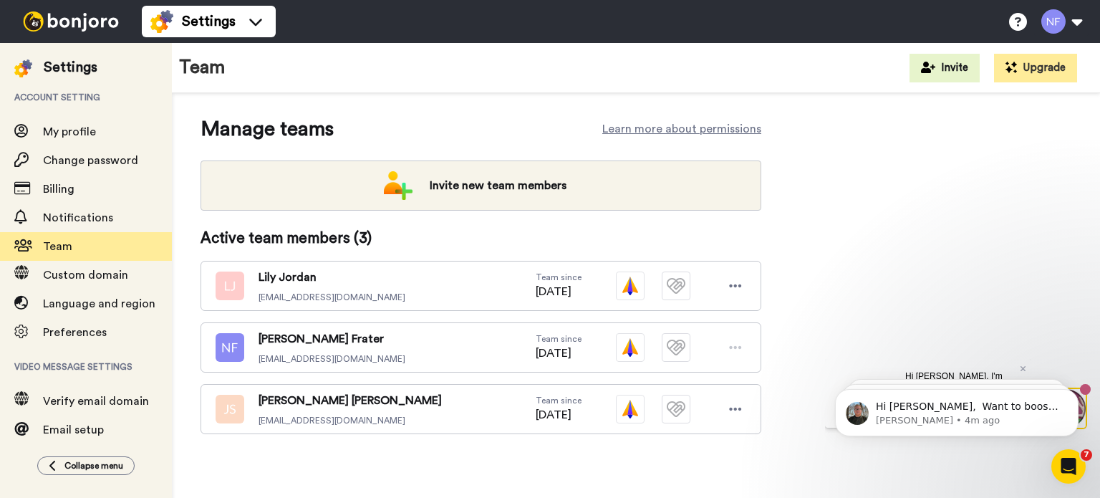
click at [54, 19] on img at bounding box center [70, 21] width 107 height 20
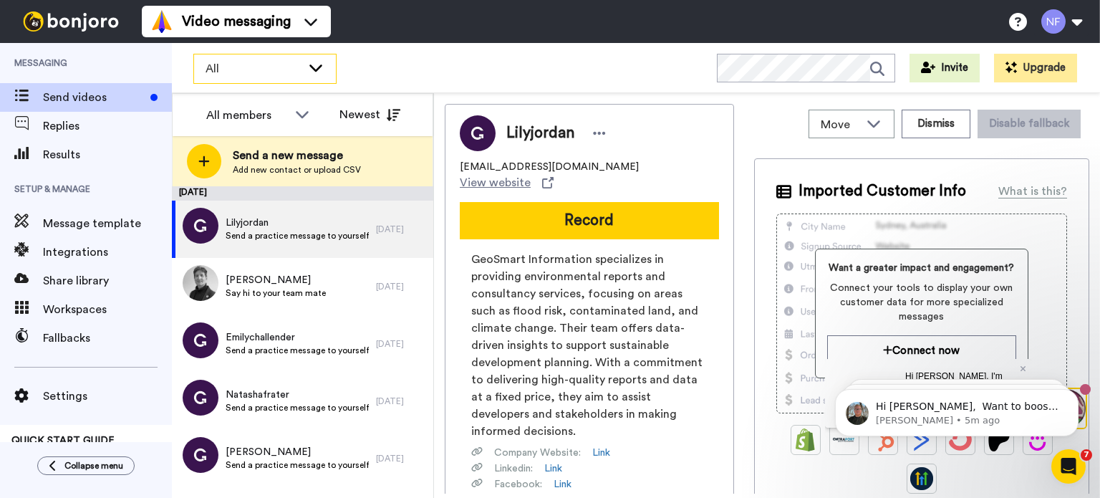
click at [260, 74] on span "All" at bounding box center [253, 68] width 96 height 17
click at [432, 86] on div "All WORKSPACES View all All Default Task List + Add a new workspace Invite Upgr…" at bounding box center [636, 68] width 928 height 50
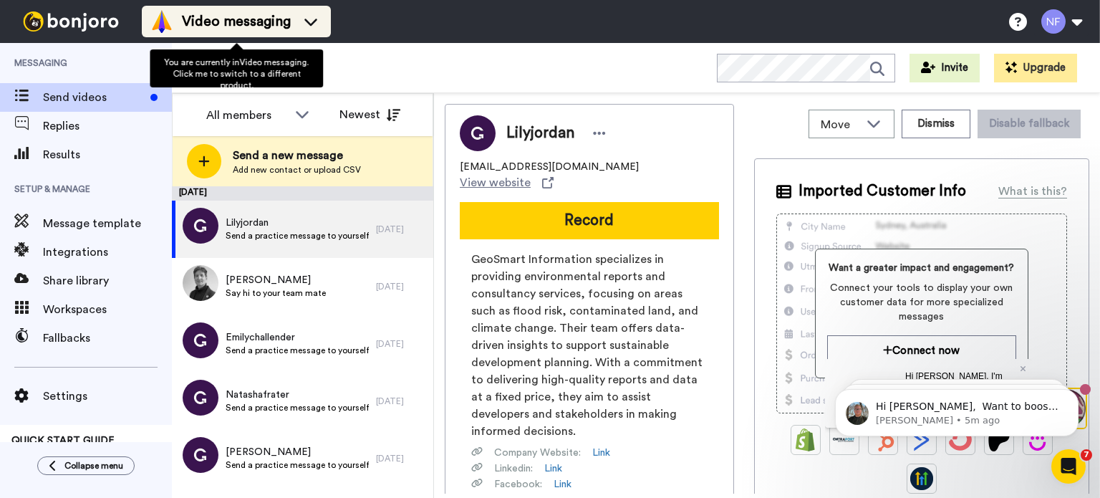
click at [289, 26] on span "Video messaging" at bounding box center [236, 21] width 109 height 20
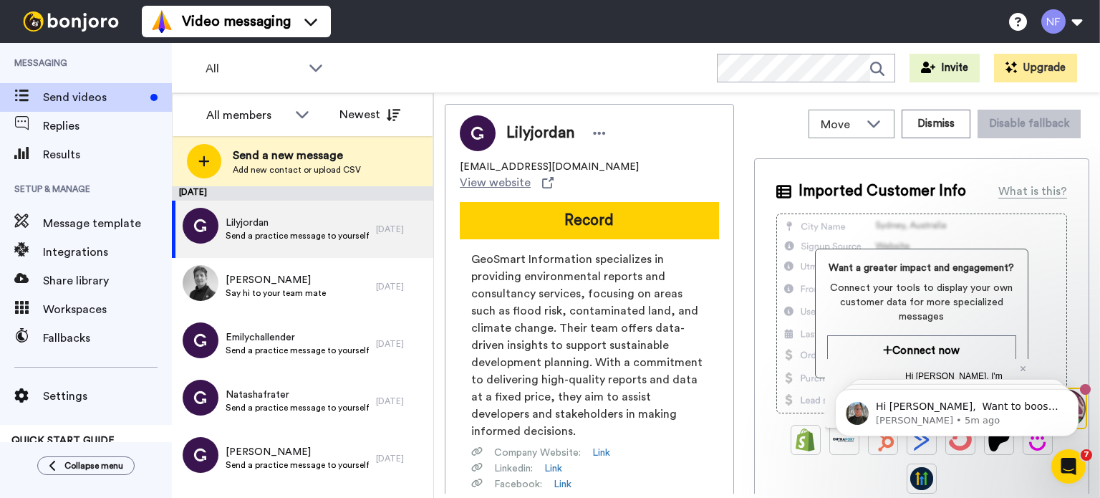
click at [505, 63] on div "All WORKSPACES View all All Default Task List + Add a new workspace Invite Upgr…" at bounding box center [636, 68] width 928 height 50
click at [1081, 12] on button at bounding box center [1061, 22] width 54 height 32
drag, startPoint x: 897, startPoint y: 34, endPoint x: 1083, endPoint y: 260, distance: 293.0
click at [1083, 260] on div "Move WORKSPACES View all Default Task List + Add a new workspace Dismiss Disabl…" at bounding box center [767, 295] width 666 height 405
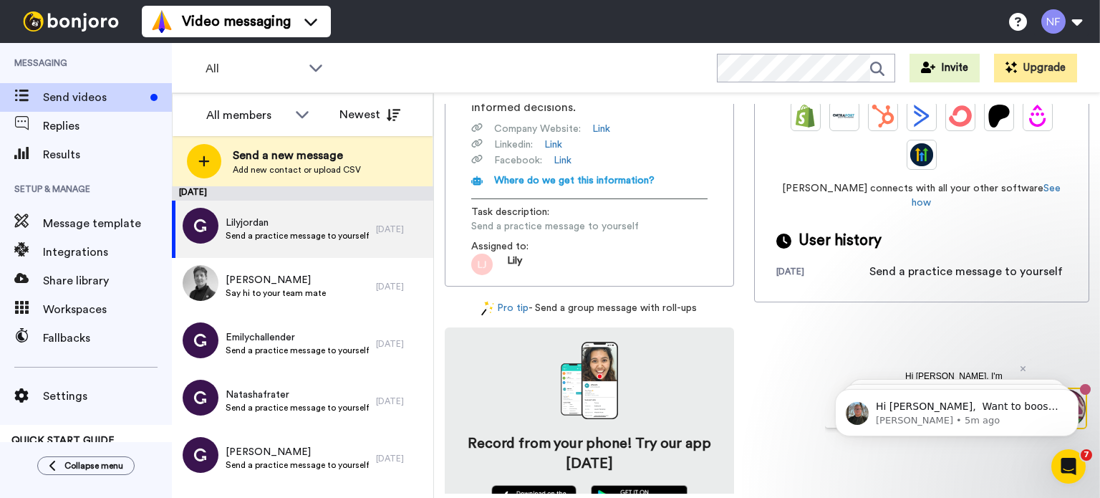
scroll to position [326, 0]
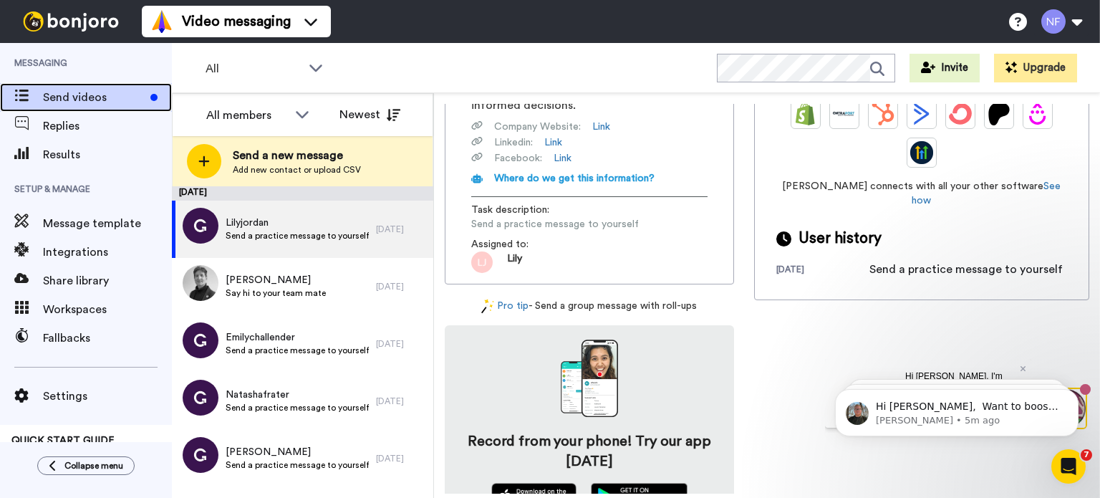
click at [116, 95] on span "Send videos" at bounding box center [94, 97] width 102 height 17
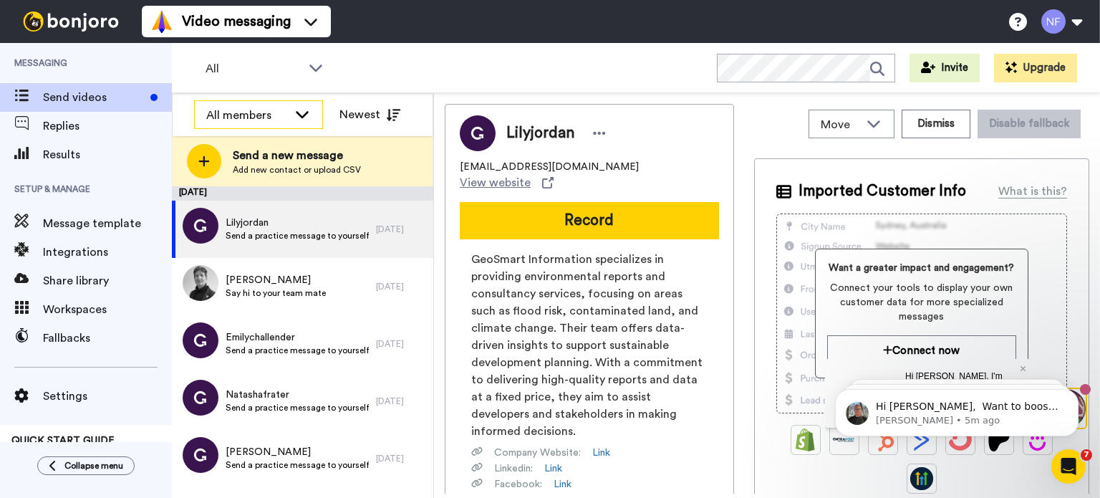
click at [283, 110] on div "All members" at bounding box center [247, 115] width 82 height 17
click at [962, 63] on button "Invite" at bounding box center [944, 68] width 70 height 29
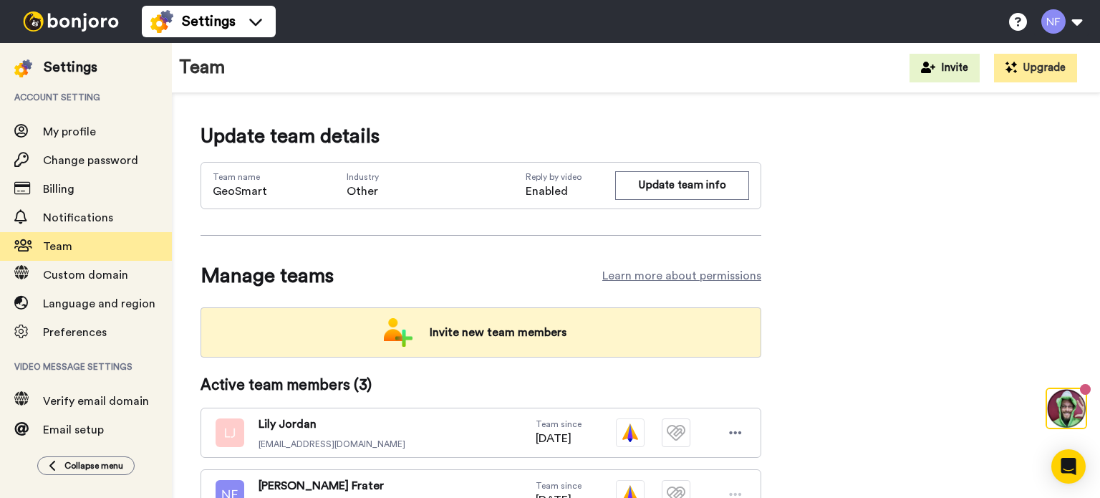
click at [563, 331] on span "Invite new team members" at bounding box center [498, 332] width 160 height 29
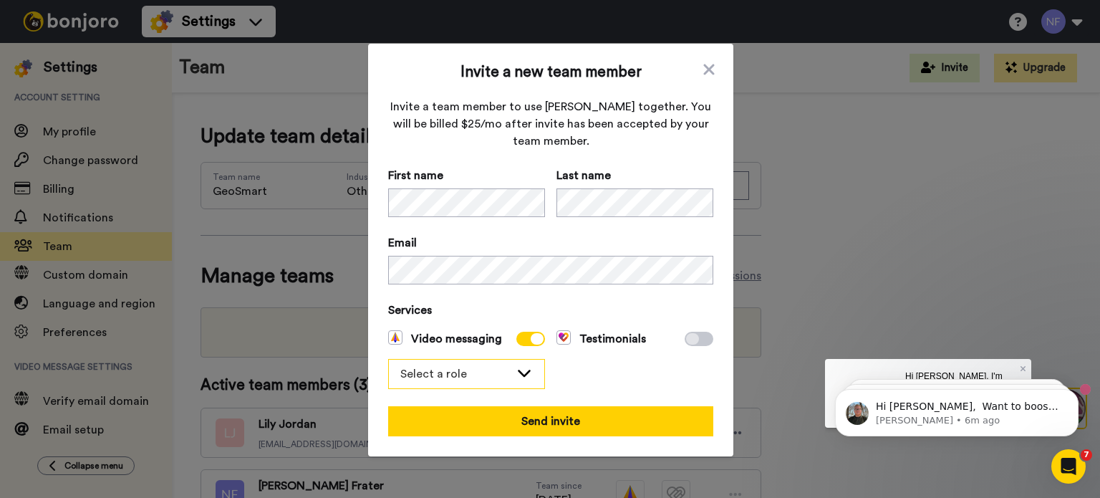
click at [521, 383] on div "Select a role" at bounding box center [466, 373] width 155 height 29
click at [617, 366] on div "Testimonials" at bounding box center [634, 359] width 157 height 59
click at [504, 365] on div "Select a role" at bounding box center [466, 373] width 155 height 29
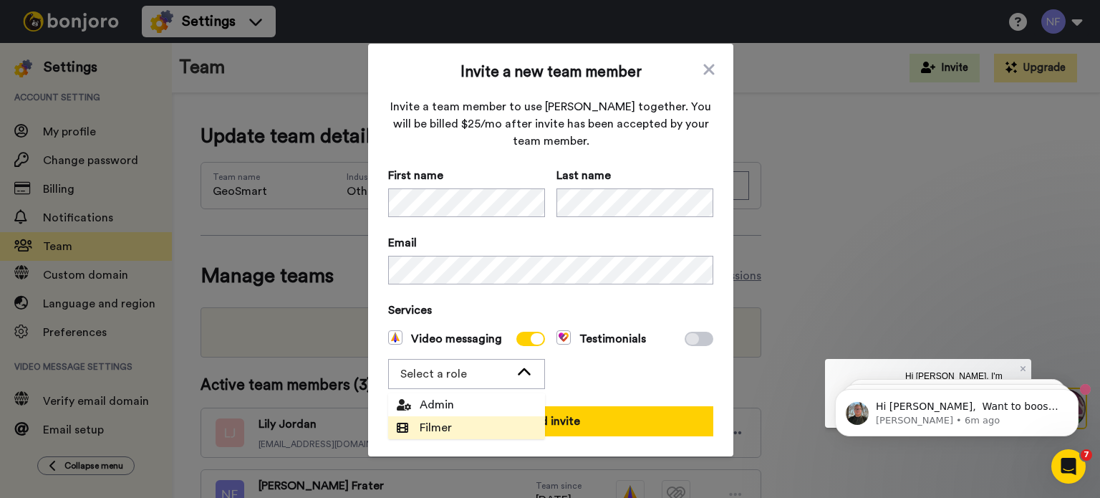
click at [498, 435] on li "Filmer" at bounding box center [466, 427] width 157 height 23
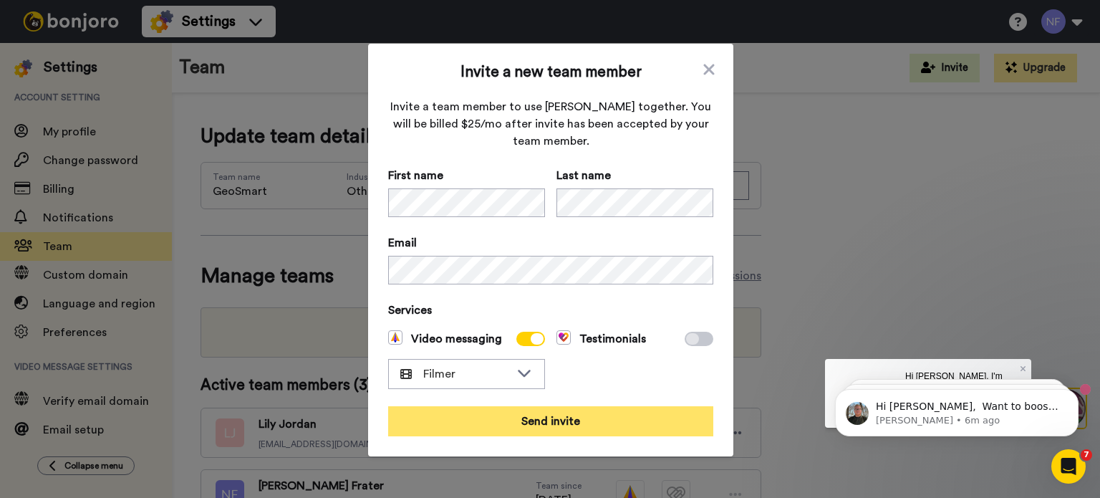
click at [606, 422] on button "Send invite" at bounding box center [550, 421] width 325 height 30
